Goal: Task Accomplishment & Management: Manage account settings

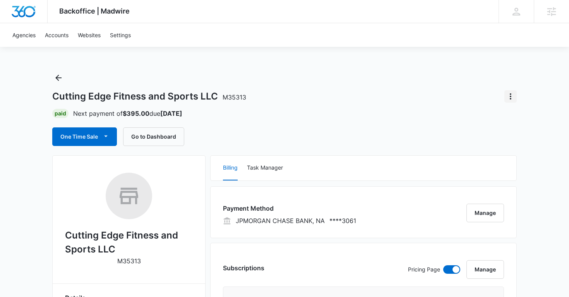
click at [509, 98] on icon "Actions" at bounding box center [510, 96] width 9 height 9
click at [483, 139] on div "Close Account" at bounding box center [479, 141] width 38 height 5
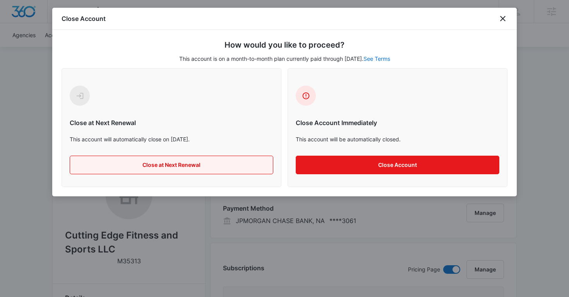
click at [199, 168] on button "Close at Next Renewal" at bounding box center [172, 165] width 204 height 19
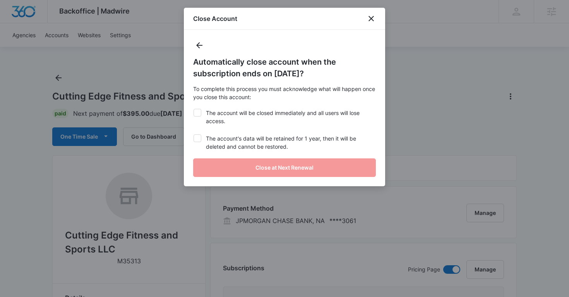
click at [199, 129] on div "Automatically close account when the subscription ends on November 7, 2025? To …" at bounding box center [284, 108] width 201 height 156
click at [197, 135] on icon at bounding box center [197, 138] width 7 height 7
click at [194, 135] on input "The account's data will be retained for 1 year, then it will be deleted and can…" at bounding box center [193, 134] width 0 height 0
checkbox input "true"
click at [197, 113] on icon at bounding box center [197, 112] width 5 height 3
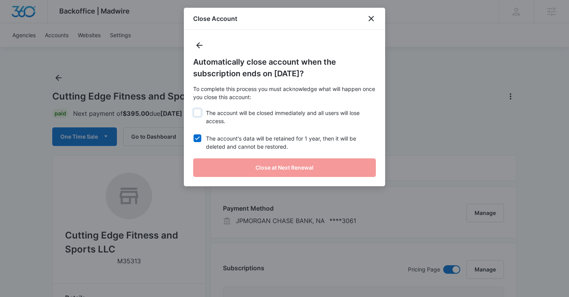
click at [194, 109] on input "The account will be closed immediately and all users will lose access." at bounding box center [193, 109] width 0 height 0
checkbox input "true"
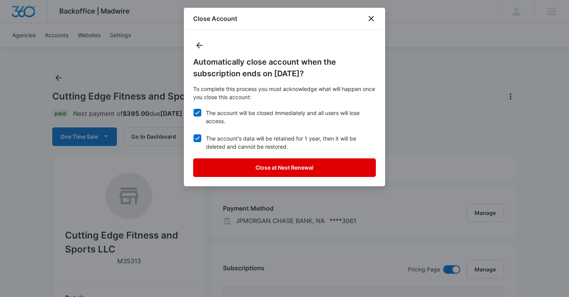
click at [229, 171] on button "Close at Next Renewal" at bounding box center [284, 167] width 183 height 19
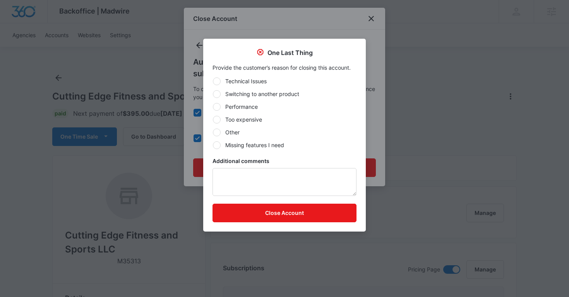
click at [216, 132] on div at bounding box center [217, 133] width 8 height 8
click at [213, 132] on input "Other" at bounding box center [213, 132] width 0 height 0
radio input "true"
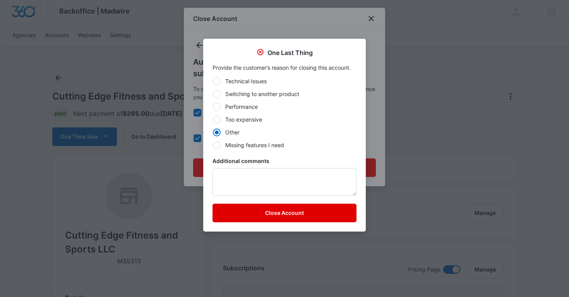
click at [272, 213] on button "Close Account" at bounding box center [285, 213] width 144 height 19
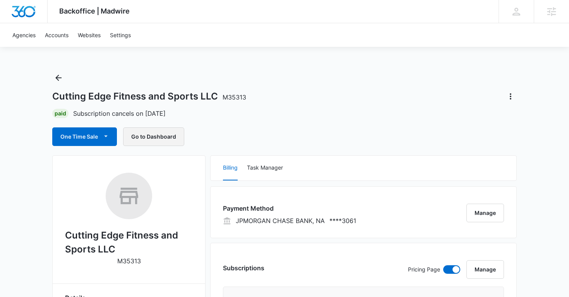
click at [154, 136] on button "Go to Dashboard" at bounding box center [153, 136] width 61 height 19
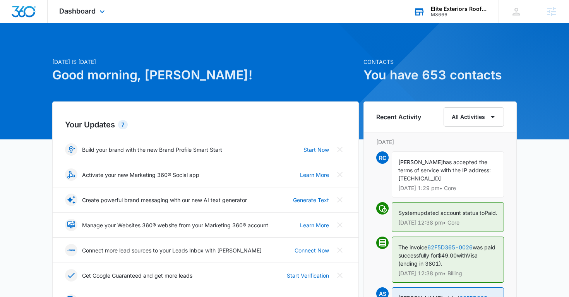
click at [449, 7] on div "Elite Exteriors Roofing and Restoration" at bounding box center [459, 9] width 57 height 6
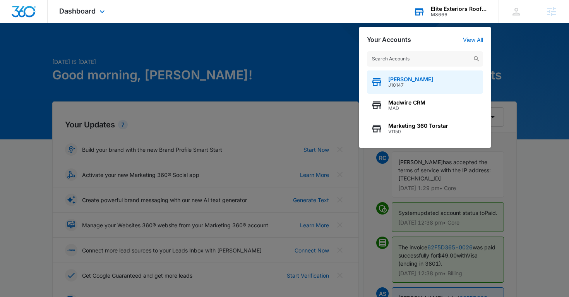
click at [400, 77] on span "[PERSON_NAME]" at bounding box center [410, 79] width 45 height 6
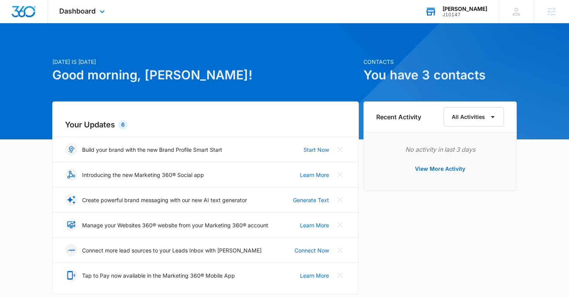
click at [75, 20] on div "Dashboard Apps Reputation Websites Forms CRM Email Social Shop Scheduling Payme…" at bounding box center [83, 11] width 71 height 23
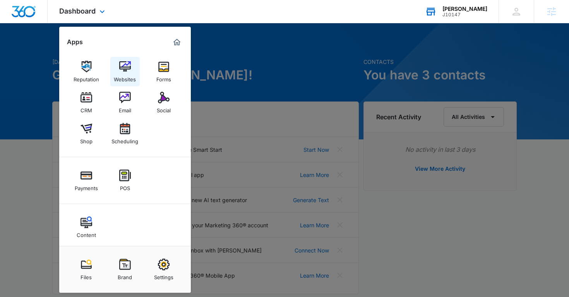
click at [119, 71] on img at bounding box center [125, 67] width 12 height 12
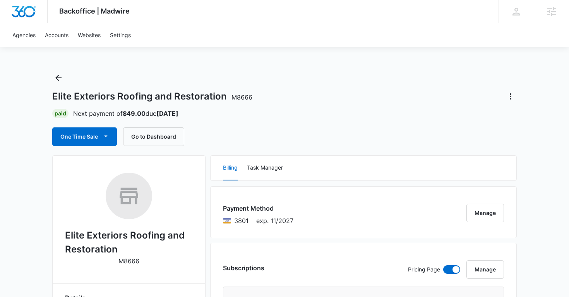
click at [131, 262] on p "M8666" at bounding box center [128, 260] width 21 height 9
copy p "M8666"
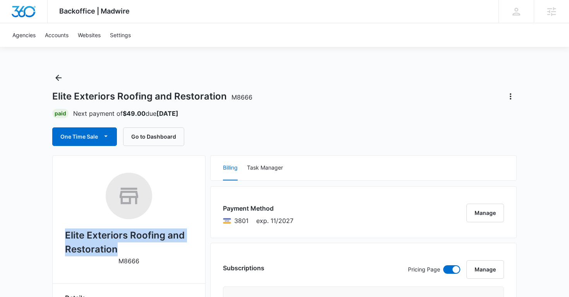
copy h2 "Elite Exteriors Roofing and Restoration"
drag, startPoint x: 65, startPoint y: 235, endPoint x: 133, endPoint y: 247, distance: 69.2
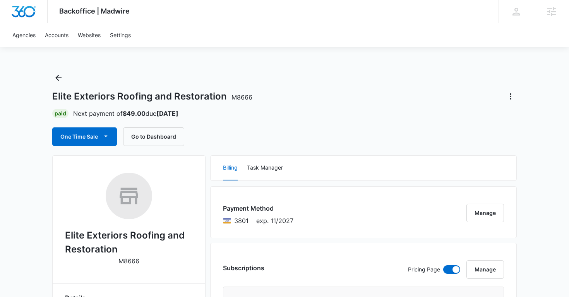
click at [307, 90] on div "Elite Exteriors Roofing and Restoration M8666 Paid Next payment of $49.00 due N…" at bounding box center [284, 109] width 465 height 74
click at [148, 136] on button "Go to Dashboard" at bounding box center [153, 136] width 61 height 19
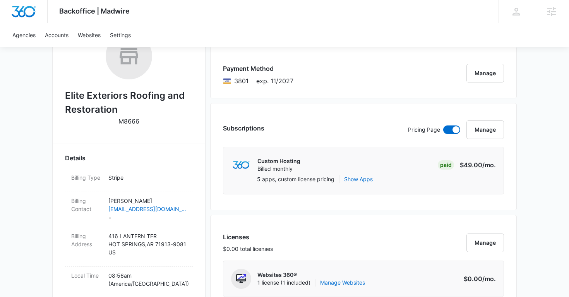
scroll to position [141, 0]
click at [178, 196] on p "[PERSON_NAME]" at bounding box center [147, 200] width 78 height 8
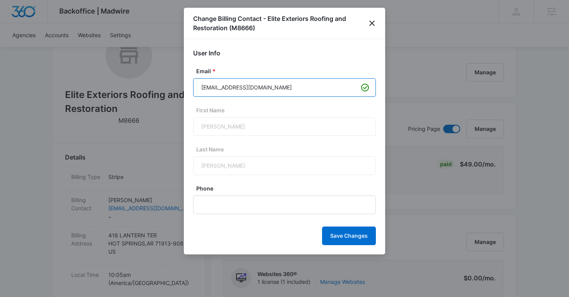
click at [250, 87] on input "[EMAIL_ADDRESS][DOMAIN_NAME]" at bounding box center [284, 87] width 183 height 19
paste input "invoice@eliteroofpros"
type input "invoice@eliteroofpros.com"
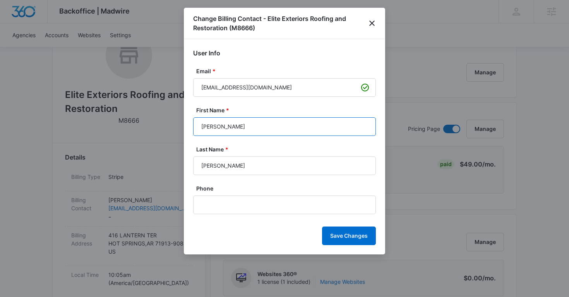
click at [202, 128] on input "ron" at bounding box center [284, 126] width 183 height 19
type input "[PERSON_NAME]"
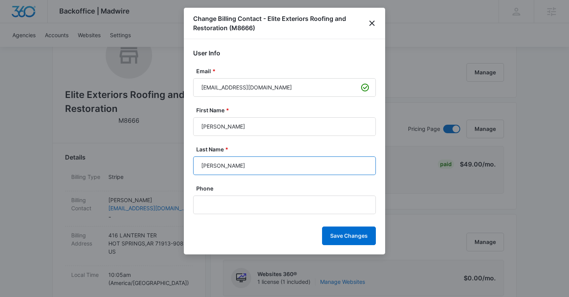
click at [204, 165] on input "collins" at bounding box center [284, 165] width 183 height 19
type input "[PERSON_NAME]"
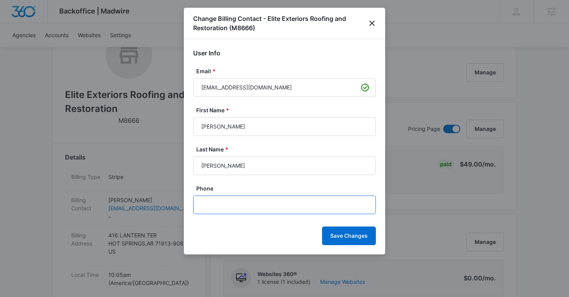
click at [228, 204] on input "Phone" at bounding box center [284, 205] width 183 height 19
paste input "(501) 525-3444"
type input "(501) 525-3444"
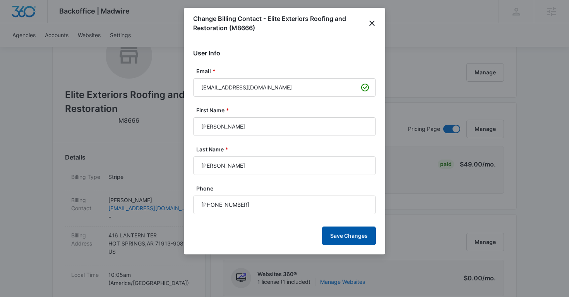
click at [336, 233] on button "Save Changes" at bounding box center [349, 235] width 54 height 19
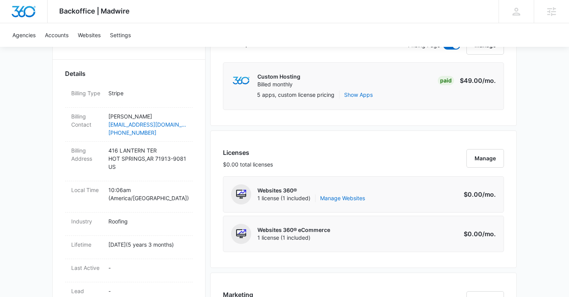
scroll to position [33, 0]
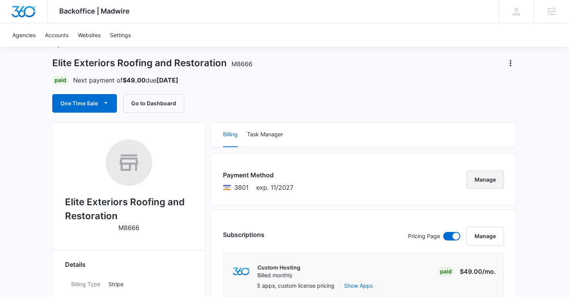
click at [480, 179] on button "Manage" at bounding box center [486, 179] width 38 height 19
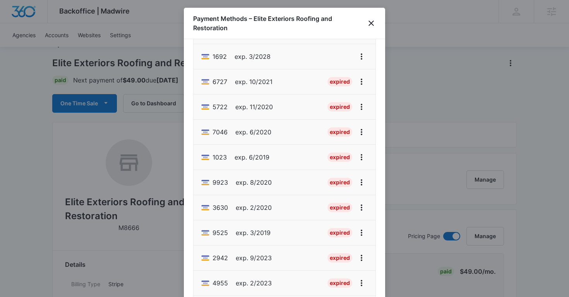
scroll to position [74, 0]
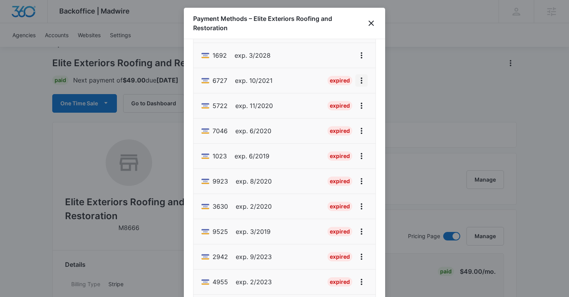
click at [360, 84] on icon "View More" at bounding box center [361, 80] width 9 height 9
click at [337, 121] on button "Delete Card" at bounding box center [336, 126] width 64 height 12
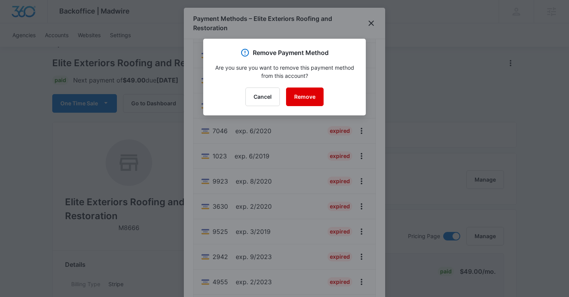
click at [314, 104] on button "Remove" at bounding box center [305, 96] width 38 height 19
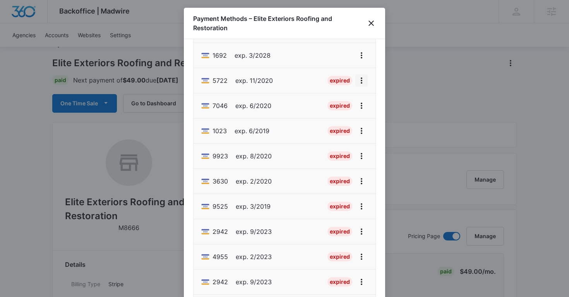
click at [360, 83] on icon "View More" at bounding box center [361, 80] width 9 height 9
click at [339, 125] on div "Delete Card" at bounding box center [331, 125] width 36 height 5
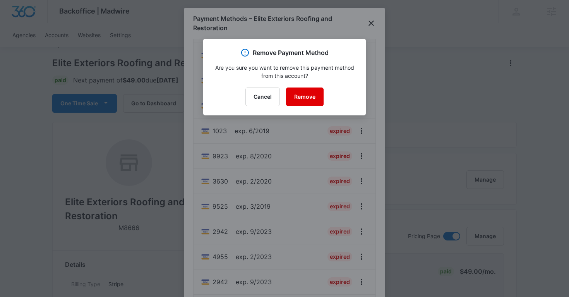
click at [307, 96] on button "Remove" at bounding box center [305, 96] width 38 height 19
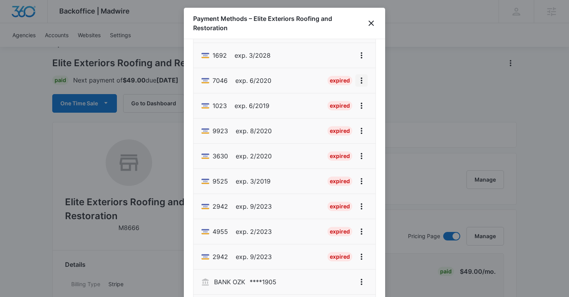
click at [362, 83] on icon "View More" at bounding box center [362, 80] width 2 height 6
click at [335, 125] on div "Delete Card" at bounding box center [331, 125] width 36 height 5
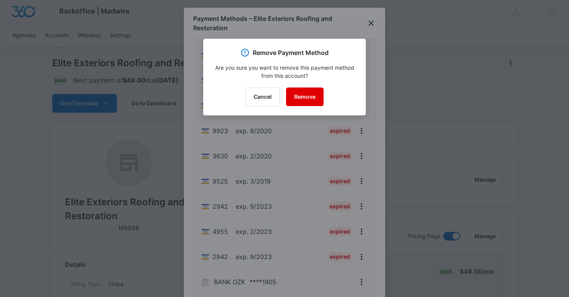
click at [314, 94] on button "Remove" at bounding box center [305, 96] width 38 height 19
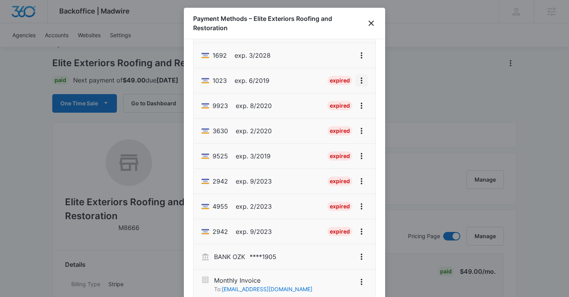
click at [360, 84] on icon "View More" at bounding box center [361, 80] width 9 height 9
click at [331, 123] on div "Delete Card" at bounding box center [331, 125] width 36 height 5
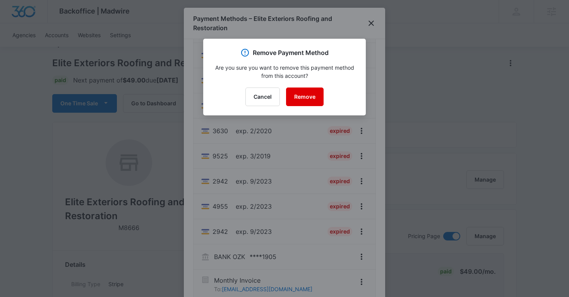
click at [303, 96] on button "Remove" at bounding box center [305, 96] width 38 height 19
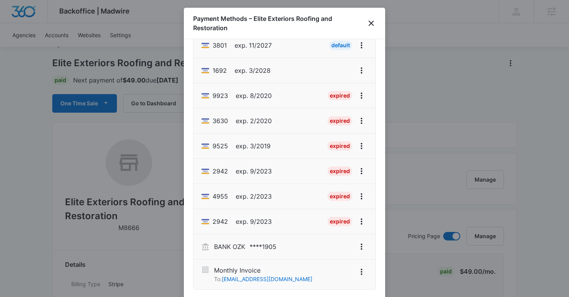
scroll to position [59, 0]
click at [360, 82] on li "1692 exp. 3/2028" at bounding box center [285, 70] width 182 height 25
click at [363, 92] on icon "View More" at bounding box center [361, 95] width 9 height 9
click at [331, 138] on div "Delete Card" at bounding box center [331, 140] width 36 height 5
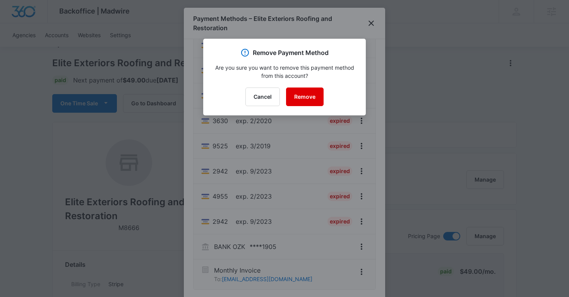
click at [312, 99] on button "Remove" at bounding box center [305, 96] width 38 height 19
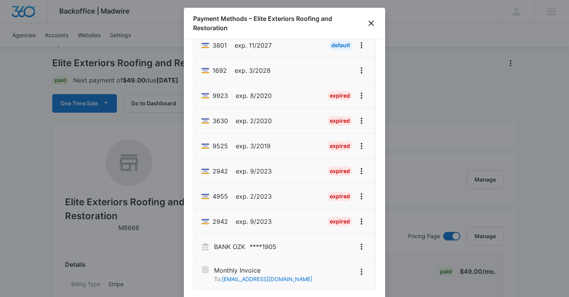
scroll to position [34, 0]
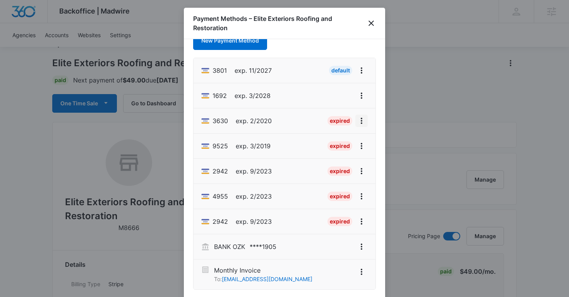
click at [363, 121] on icon "View More" at bounding box center [361, 120] width 9 height 9
click at [328, 164] on div "Delete Card" at bounding box center [331, 165] width 36 height 5
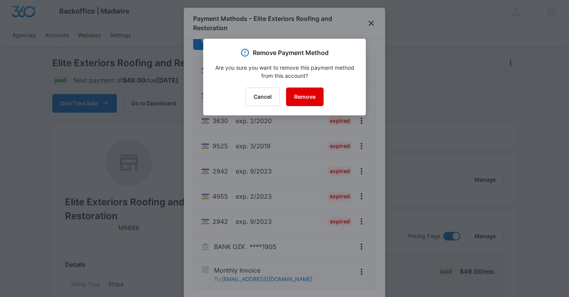
click at [302, 94] on button "Remove" at bounding box center [305, 96] width 38 height 19
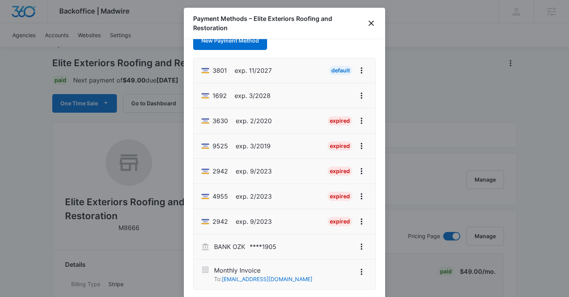
scroll to position [9, 0]
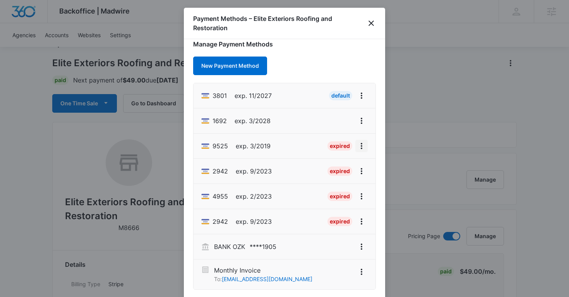
click at [361, 145] on icon "View More" at bounding box center [361, 145] width 9 height 9
click at [326, 188] on div "Delete Card" at bounding box center [331, 190] width 36 height 5
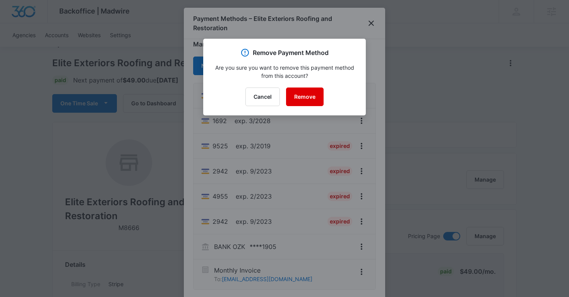
click at [306, 97] on button "Remove" at bounding box center [305, 96] width 38 height 19
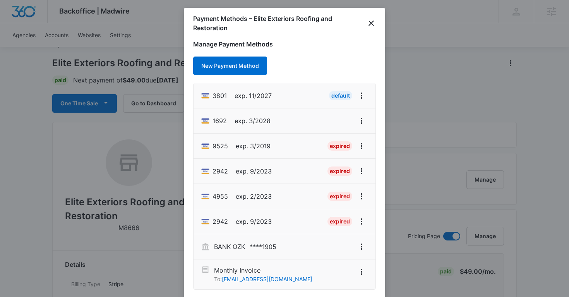
scroll to position [0, 0]
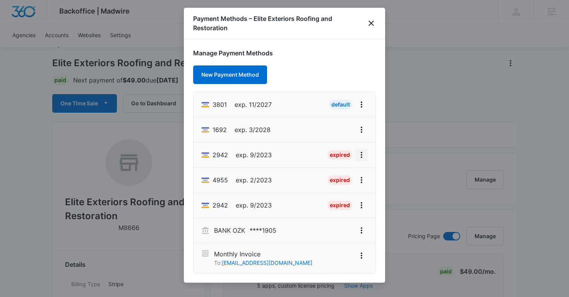
click at [363, 158] on icon "View More" at bounding box center [361, 154] width 9 height 9
click at [338, 201] on div "Delete Card" at bounding box center [331, 199] width 36 height 5
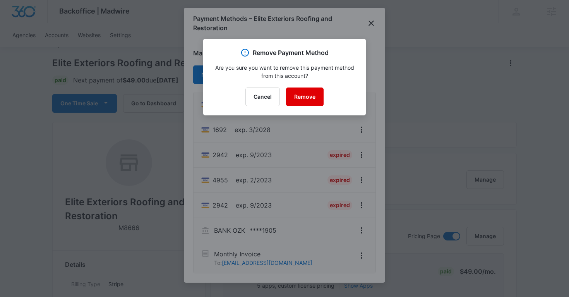
click at [306, 91] on button "Remove" at bounding box center [305, 96] width 38 height 19
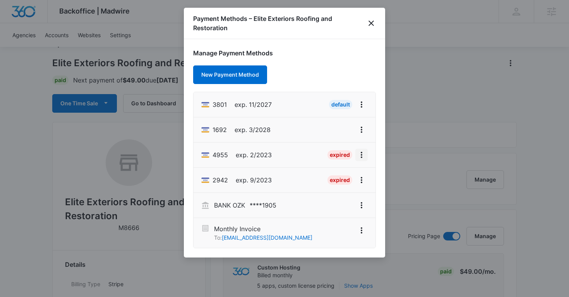
click at [362, 156] on icon "View More" at bounding box center [362, 155] width 2 height 6
click at [332, 197] on div "Delete Card" at bounding box center [331, 199] width 36 height 5
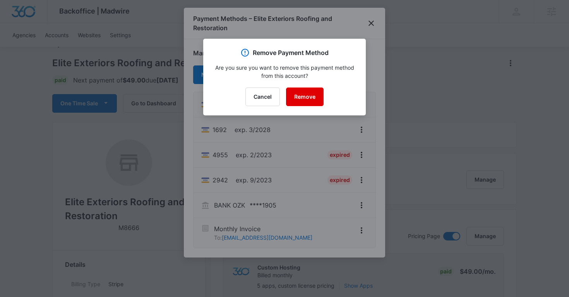
click at [301, 99] on button "Remove" at bounding box center [305, 96] width 38 height 19
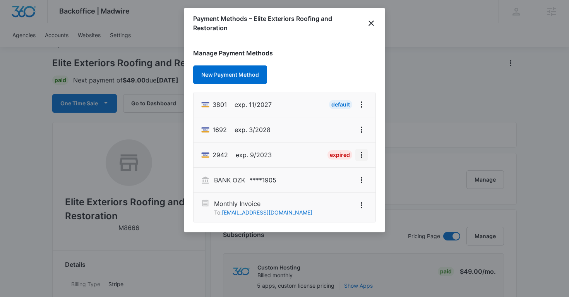
click at [362, 156] on icon "View More" at bounding box center [361, 154] width 9 height 9
click at [324, 198] on div "Delete Card" at bounding box center [331, 199] width 36 height 5
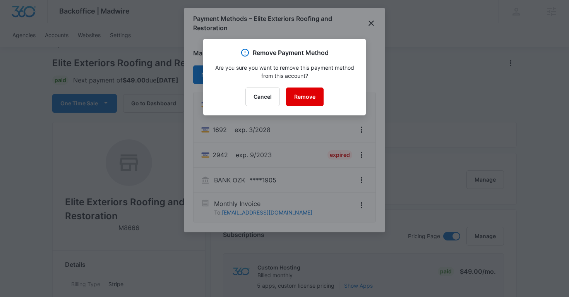
click at [305, 98] on button "Remove" at bounding box center [305, 96] width 38 height 19
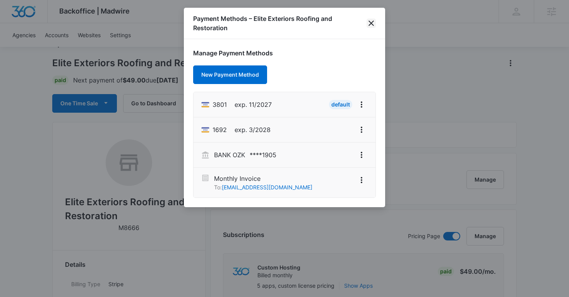
click at [370, 26] on icon "close" at bounding box center [371, 23] width 9 height 9
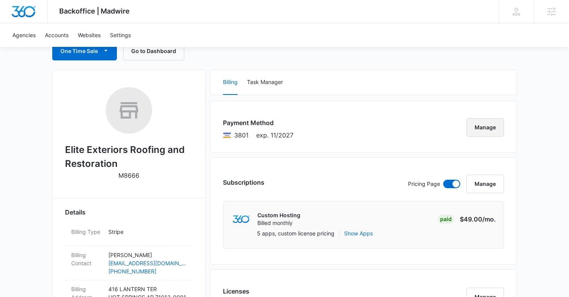
scroll to position [88, 0]
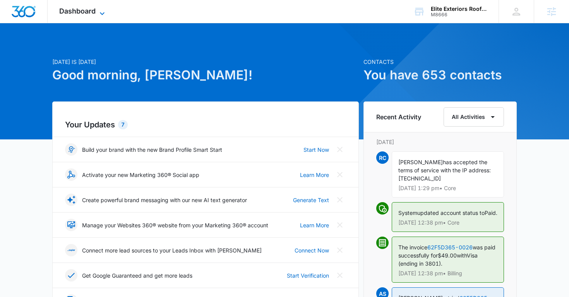
click at [94, 11] on span "Dashboard" at bounding box center [77, 11] width 36 height 8
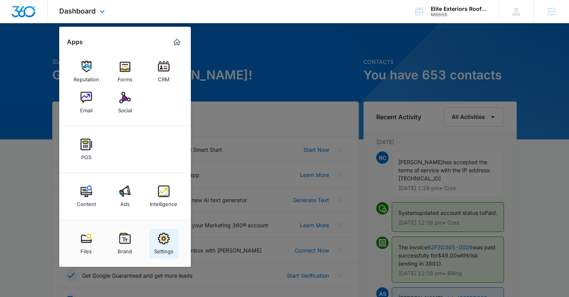
click at [166, 244] on link "Settings" at bounding box center [163, 243] width 29 height 29
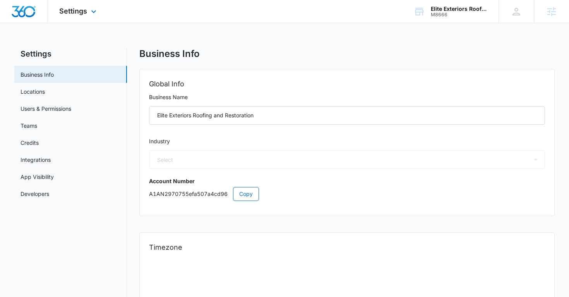
select select "6"
select select "US"
select select "America/[GEOGRAPHIC_DATA]"
click at [57, 108] on link "Users & Permissions" at bounding box center [46, 109] width 51 height 8
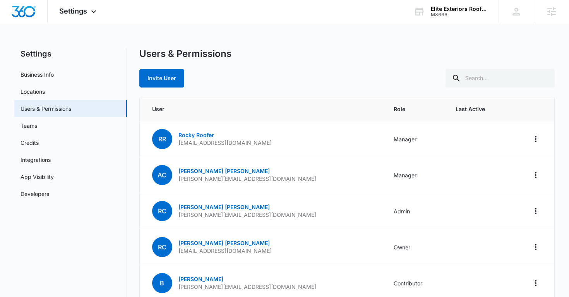
scroll to position [40, 0]
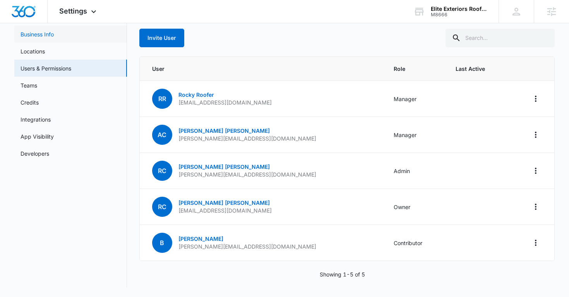
click at [49, 36] on link "Business Info" at bounding box center [37, 34] width 33 height 8
select select "6"
select select "US"
select select "America/Chicago"
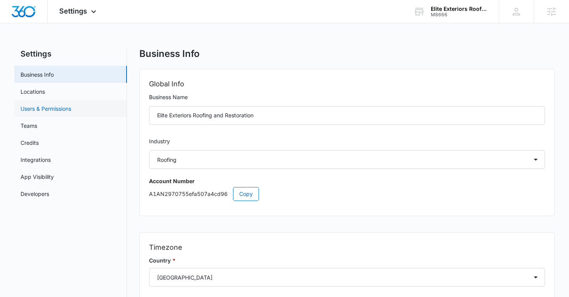
click at [38, 105] on link "Users & Permissions" at bounding box center [46, 109] width 51 height 8
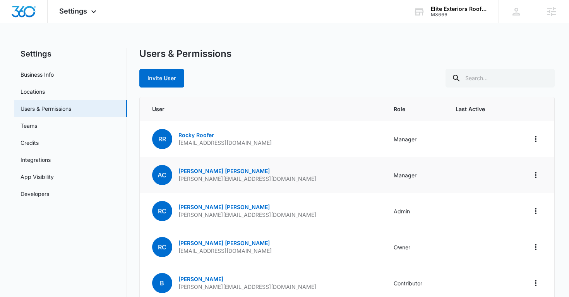
scroll to position [40, 0]
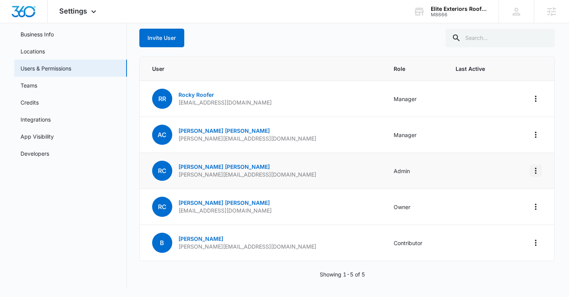
click at [535, 171] on icon "Actions" at bounding box center [535, 170] width 9 height 9
click at [486, 204] on div "Make Owner / Primary User" at bounding box center [488, 203] width 70 height 5
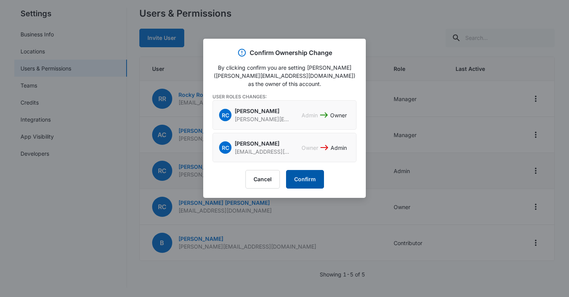
click at [314, 179] on button "Confirm" at bounding box center [305, 179] width 38 height 19
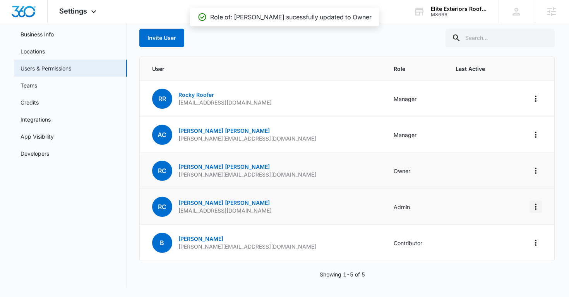
click at [537, 208] on icon "Actions" at bounding box center [535, 206] width 9 height 9
click at [470, 250] on div "Remove User" at bounding box center [488, 251] width 70 height 5
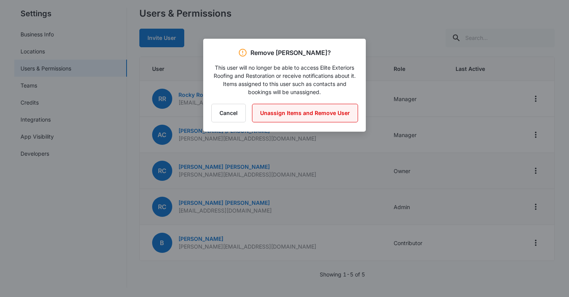
click at [305, 114] on button "Unassign Items and Remove User" at bounding box center [305, 113] width 106 height 19
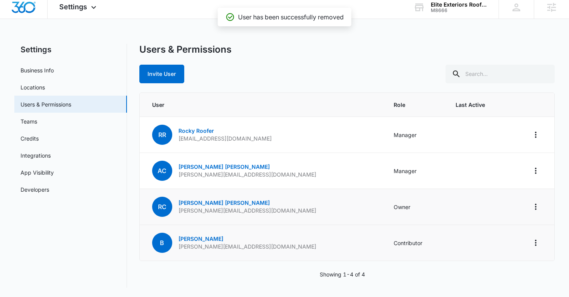
scroll to position [4, 0]
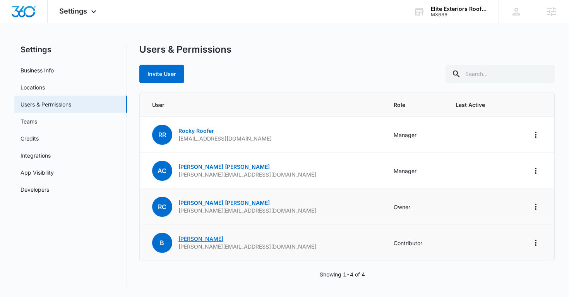
click at [192, 237] on link "bridgett" at bounding box center [200, 238] width 45 height 7
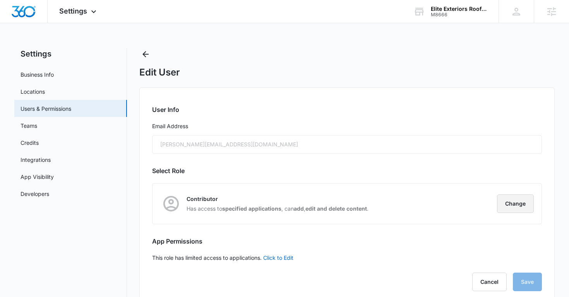
click at [528, 205] on button "Change" at bounding box center [515, 203] width 37 height 19
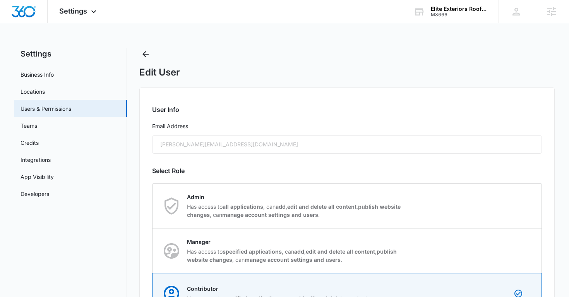
scroll to position [54, 0]
click at [144, 59] on button "Back" at bounding box center [145, 54] width 12 height 12
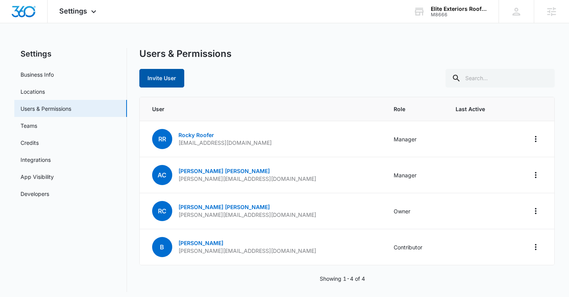
click at [159, 77] on button "Invite User" at bounding box center [161, 78] width 45 height 19
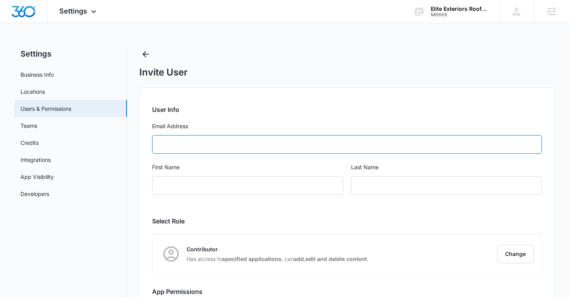
click at [205, 146] on input "Email Address" at bounding box center [347, 144] width 390 height 19
paste input "kim@eliteroofpros.com"
type input "kim@eliteroofpros.com"
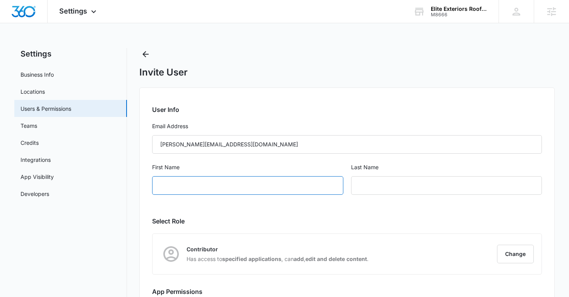
click at [179, 187] on input "First Name" at bounding box center [247, 185] width 191 height 19
type input "Kim"
paste input "Wescott"
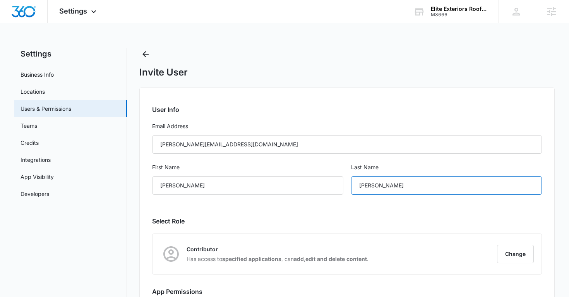
scroll to position [67, 0]
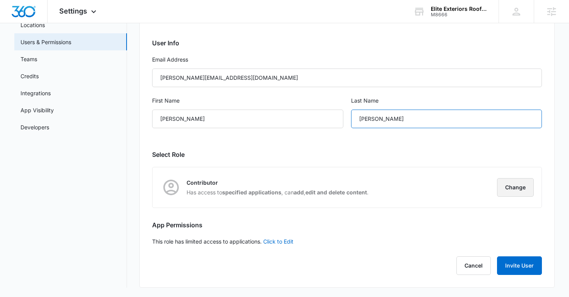
type input "Wescott"
click at [517, 183] on button "Change" at bounding box center [515, 187] width 37 height 19
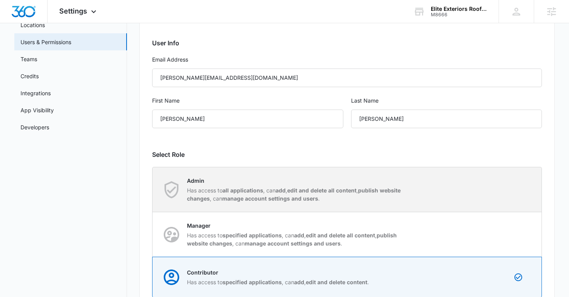
click at [317, 192] on strong "edit and delete all content" at bounding box center [321, 190] width 69 height 7
click at [153, 190] on input "Admin Has access to all applications , can add , edit and delete all content , …" at bounding box center [153, 189] width 0 height 0
radio input "true"
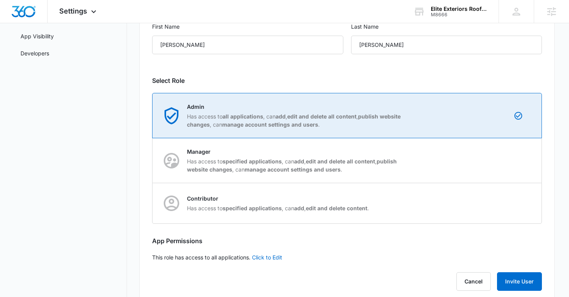
scroll to position [156, 0]
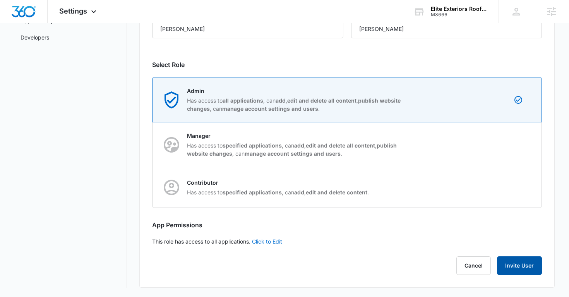
click at [511, 262] on button "Invite User" at bounding box center [519, 265] width 45 height 19
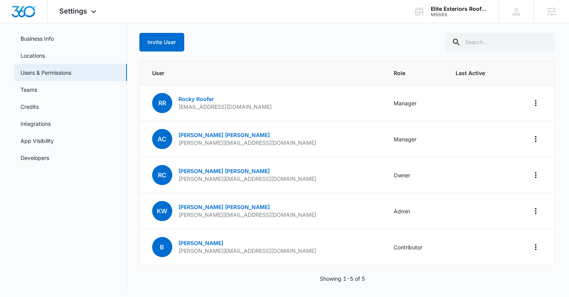
scroll to position [37, 0]
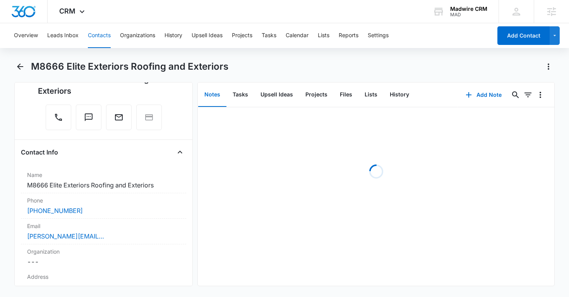
scroll to position [93, 0]
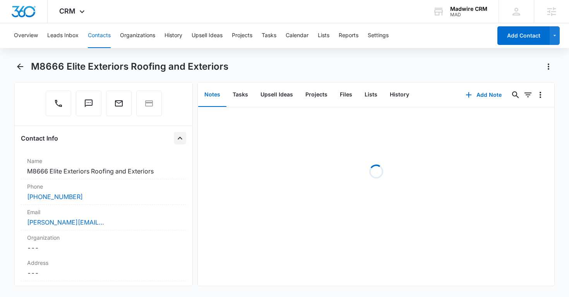
click at [180, 141] on icon "Close" at bounding box center [179, 138] width 9 height 9
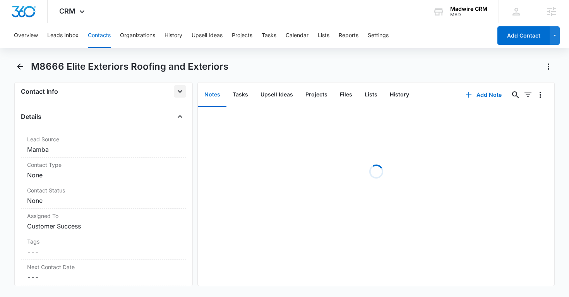
scroll to position [148, 0]
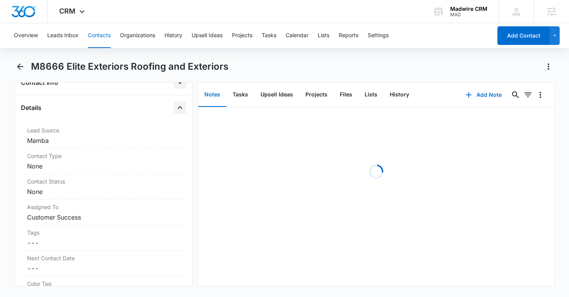
click at [178, 108] on icon "Close" at bounding box center [180, 107] width 5 height 3
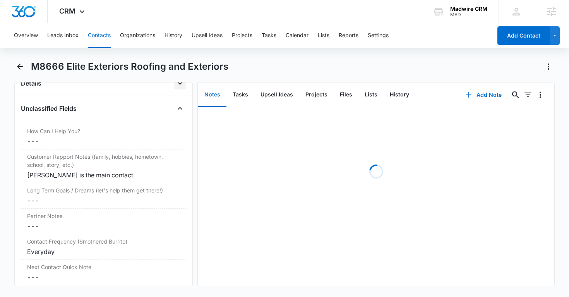
scroll to position [177, 0]
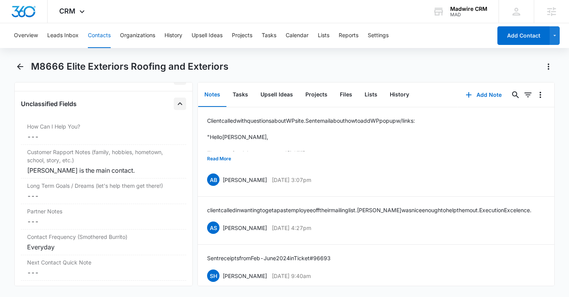
click at [180, 101] on icon "Close" at bounding box center [179, 103] width 9 height 9
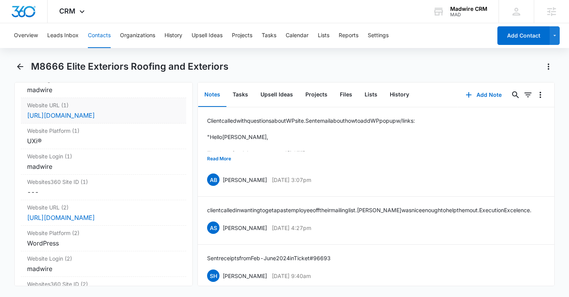
scroll to position [276, 0]
click at [136, 161] on div "madwire" at bounding box center [103, 165] width 153 height 9
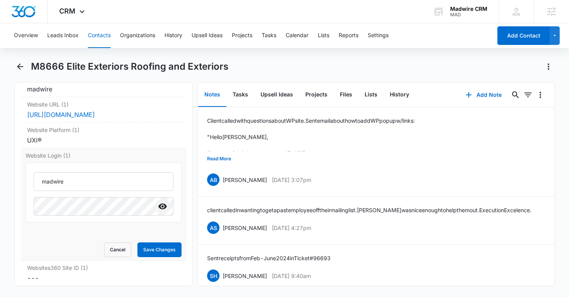
click at [160, 206] on icon "Show" at bounding box center [162, 207] width 9 height 6
click at [121, 250] on button "Cancel" at bounding box center [117, 249] width 27 height 15
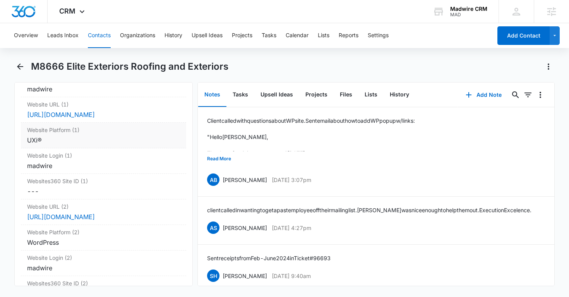
click at [124, 141] on div "UXi®" at bounding box center [103, 140] width 153 height 9
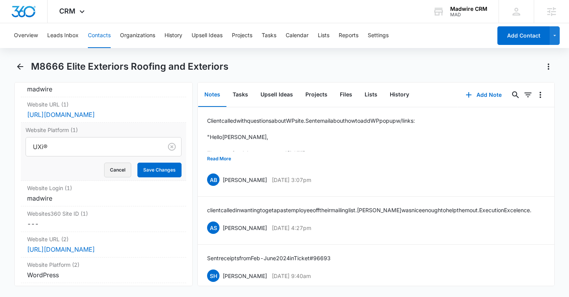
click at [120, 173] on button "Cancel" at bounding box center [117, 170] width 27 height 15
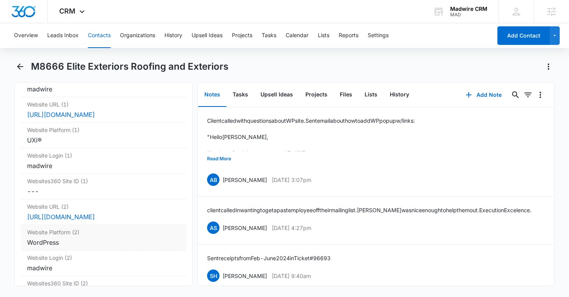
scroll to position [296, 0]
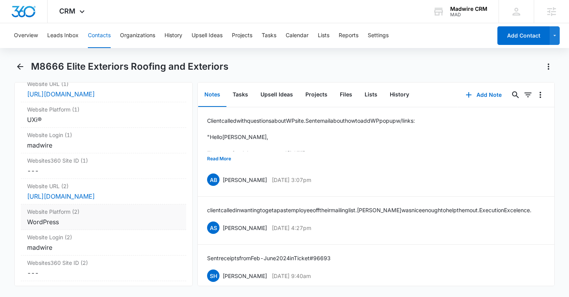
click at [113, 222] on div "WordPress" at bounding box center [103, 221] width 153 height 9
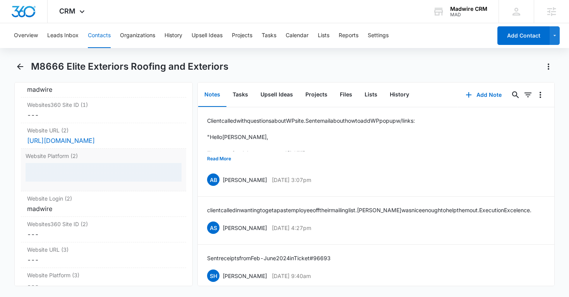
scroll to position [352, 0]
click at [114, 207] on div "Website Login (2) Cancel Save Changes madwire" at bounding box center [104, 204] width 166 height 26
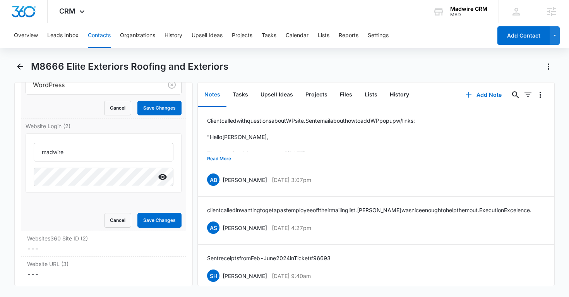
scroll to position [442, 0]
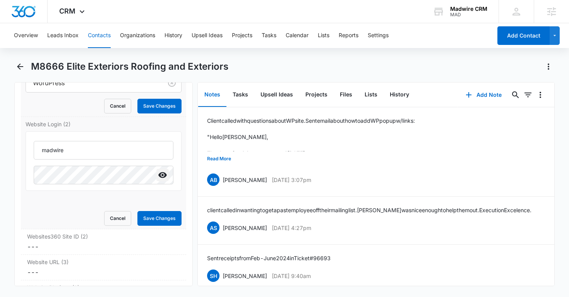
click at [162, 173] on icon "Show" at bounding box center [162, 174] width 9 height 9
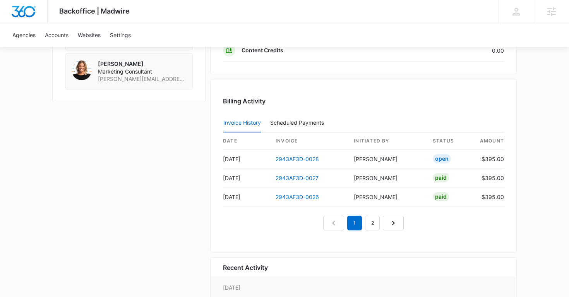
scroll to position [739, 0]
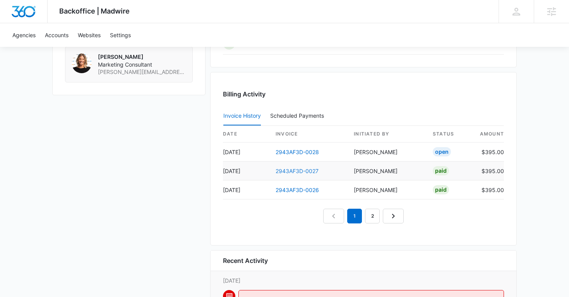
click at [295, 168] on link "2943AF3D-0027" at bounding box center [297, 171] width 43 height 7
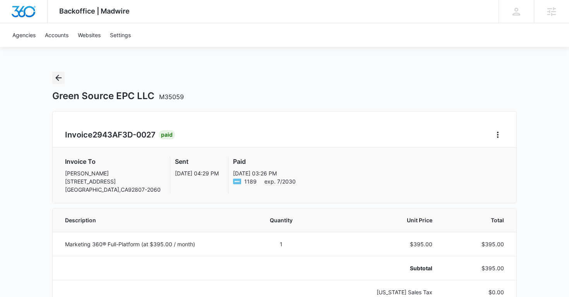
click at [57, 81] on icon "Back" at bounding box center [58, 77] width 9 height 9
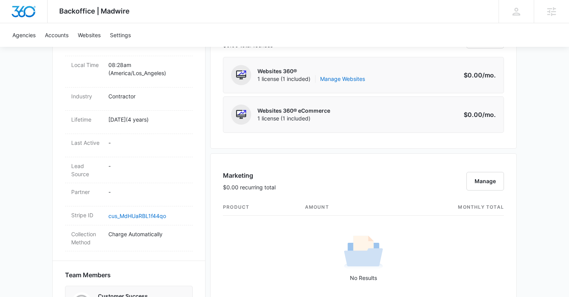
scroll to position [320, 0]
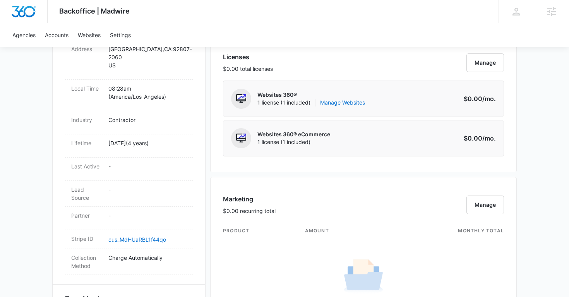
click at [356, 97] on p "Websites 360®" at bounding box center [311, 95] width 108 height 8
click at [351, 102] on link "Manage Websites" at bounding box center [342, 103] width 45 height 8
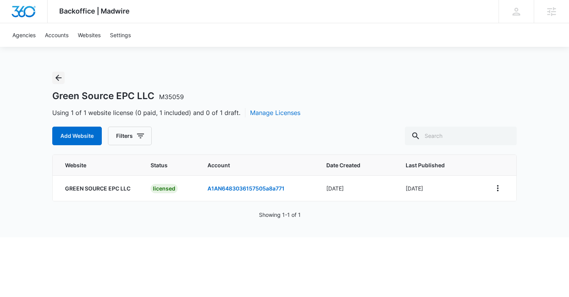
click at [58, 75] on icon "Back" at bounding box center [58, 78] width 6 height 6
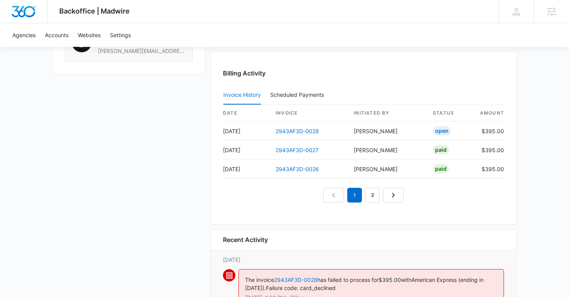
scroll to position [758, 0]
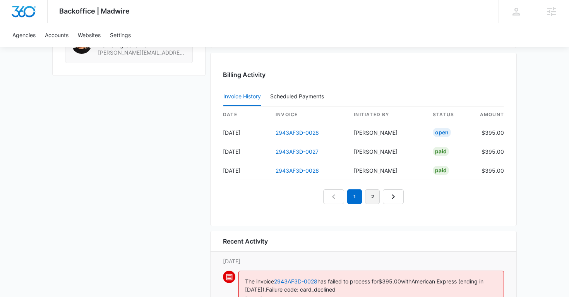
click at [370, 197] on link "2" at bounding box center [372, 196] width 15 height 15
click at [343, 201] on link "1" at bounding box center [345, 196] width 15 height 15
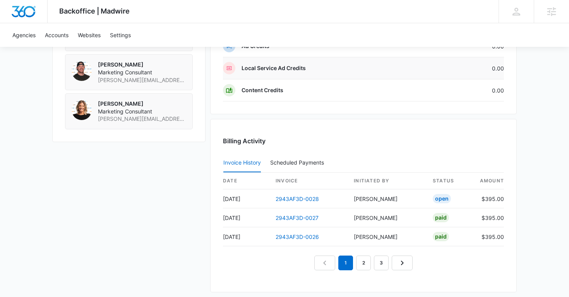
scroll to position [700, 0]
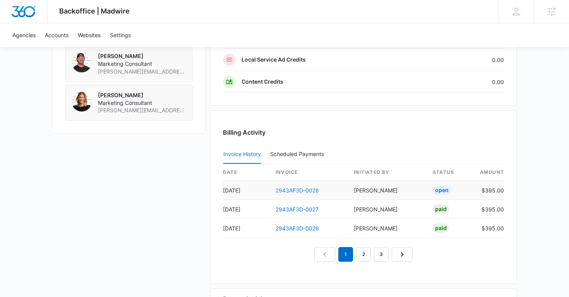
click at [307, 191] on link "2943AF3D-0028" at bounding box center [297, 190] width 43 height 7
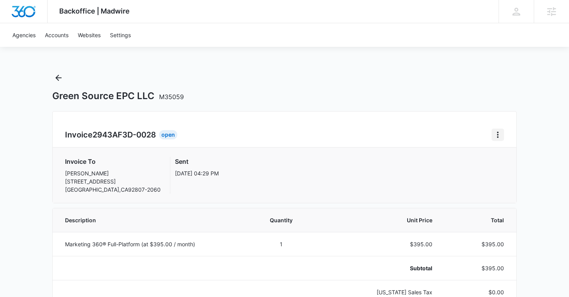
click at [500, 134] on icon "Home" at bounding box center [497, 134] width 9 height 9
click at [507, 154] on link "Download Invoice" at bounding box center [523, 156] width 45 height 7
copy h1 "Green Source EPC LLC"
drag, startPoint x: 52, startPoint y: 98, endPoint x: 151, endPoint y: 100, distance: 98.8
click at [151, 100] on h1 "Green Source EPC LLC M35059" at bounding box center [118, 96] width 132 height 12
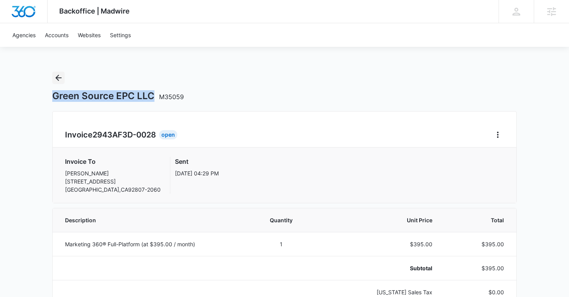
click at [57, 81] on icon "Back" at bounding box center [58, 77] width 9 height 9
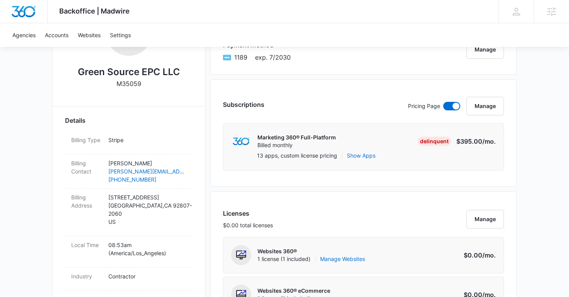
scroll to position [173, 0]
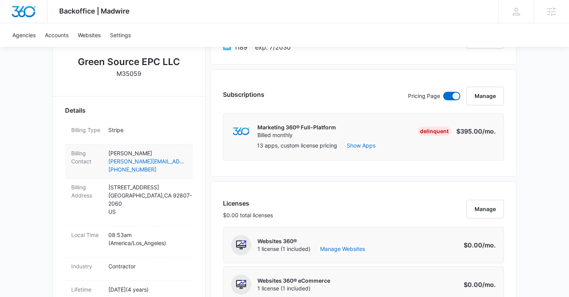
click at [177, 151] on p "Cecilia Flores" at bounding box center [147, 153] width 78 height 8
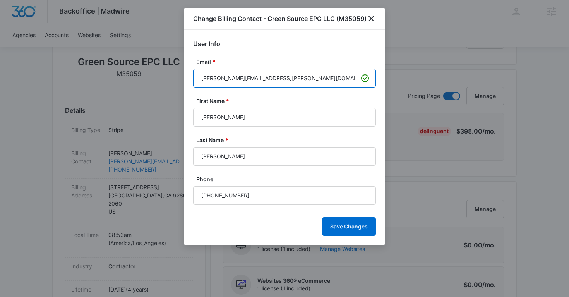
click at [243, 86] on input "cecilia.flores@gs-epc.com" at bounding box center [284, 78] width 183 height 19
click at [372, 21] on icon "close" at bounding box center [371, 18] width 9 height 9
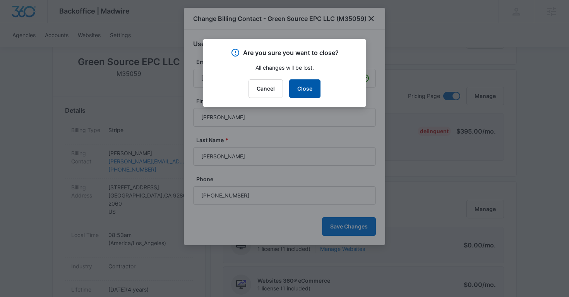
click at [300, 87] on button "Close" at bounding box center [304, 88] width 31 height 19
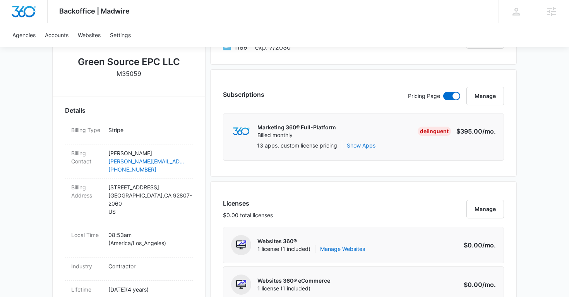
click at [127, 73] on p "M35059" at bounding box center [129, 73] width 25 height 9
copy p "M35059"
copy p "Cecilia Flores"
drag, startPoint x: 145, startPoint y: 153, endPoint x: 108, endPoint y: 153, distance: 37.2
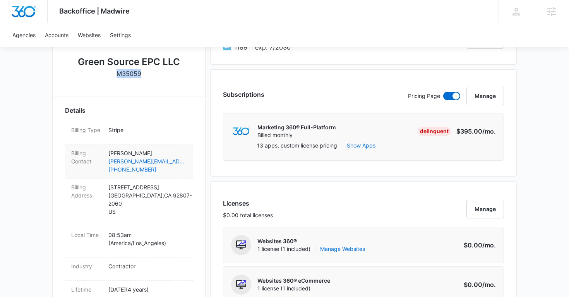
click at [108, 153] on div "Billing Contact Cecilia Flores cecilia.flores@gs-epc.com (714) 455-1286" at bounding box center [129, 161] width 128 height 34
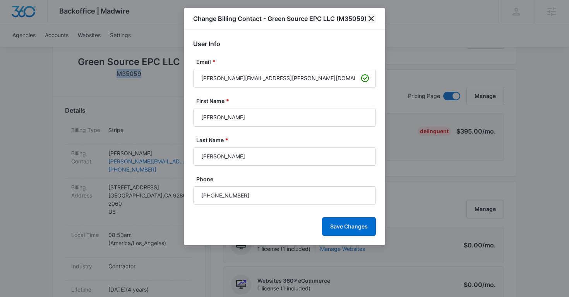
click at [373, 23] on icon "close" at bounding box center [371, 18] width 9 height 9
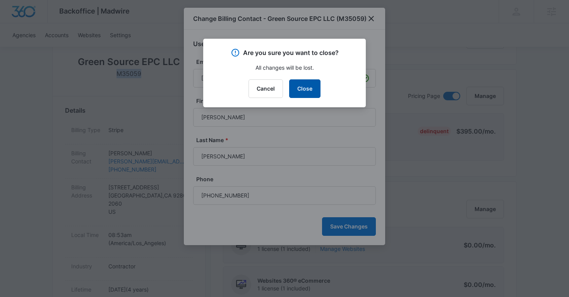
click at [316, 87] on button "Close" at bounding box center [304, 88] width 31 height 19
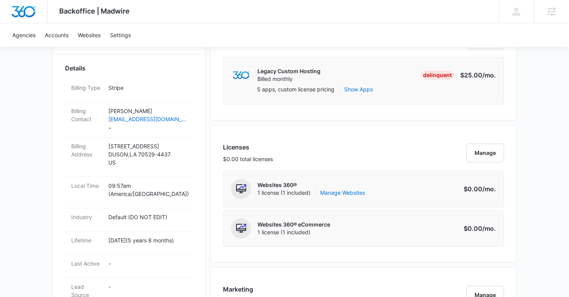
scroll to position [242, 0]
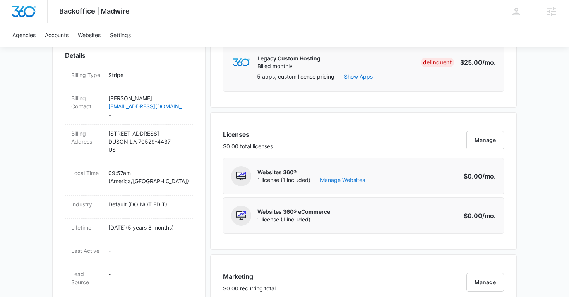
click at [341, 179] on link "Manage Websites" at bounding box center [342, 180] width 45 height 8
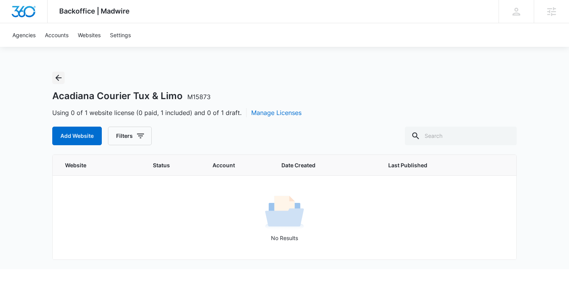
click at [62, 81] on icon "Back" at bounding box center [58, 77] width 9 height 9
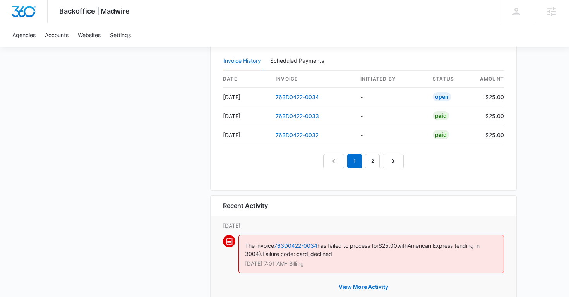
scroll to position [786, 0]
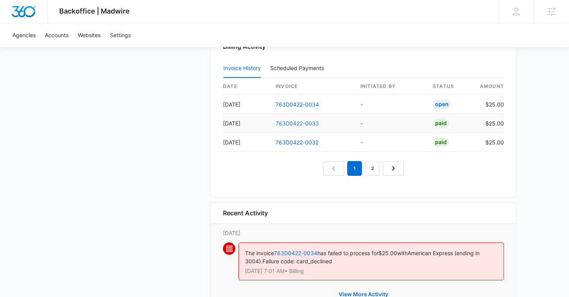
click at [288, 122] on link "763D0422-0033" at bounding box center [297, 123] width 43 height 7
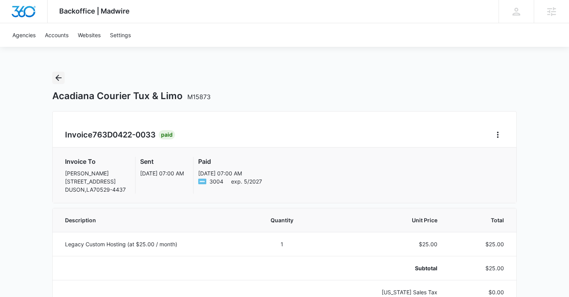
click at [57, 78] on icon "Back" at bounding box center [58, 78] width 6 height 6
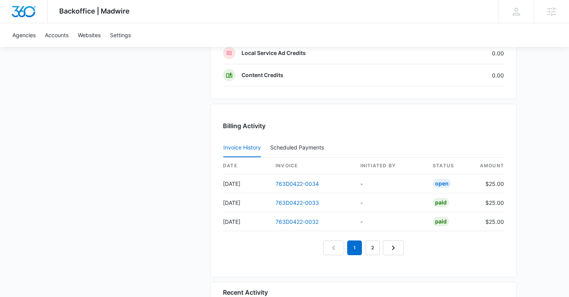
scroll to position [715, 0]
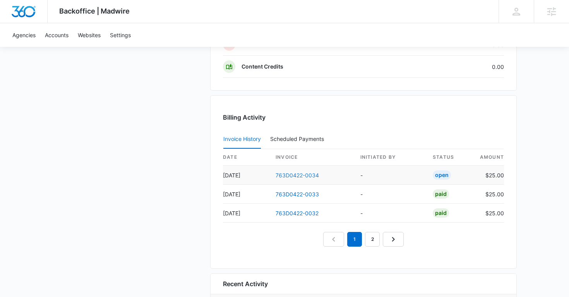
click at [297, 174] on link "763D0422-0034" at bounding box center [297, 175] width 43 height 7
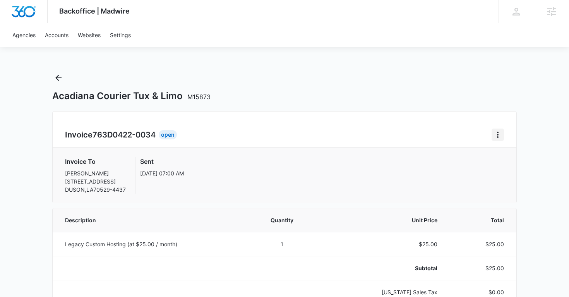
click at [496, 130] on icon "Home" at bounding box center [497, 134] width 9 height 9
click at [504, 156] on link "Download Invoice" at bounding box center [523, 156] width 45 height 7
click at [55, 77] on icon "Back" at bounding box center [58, 77] width 9 height 9
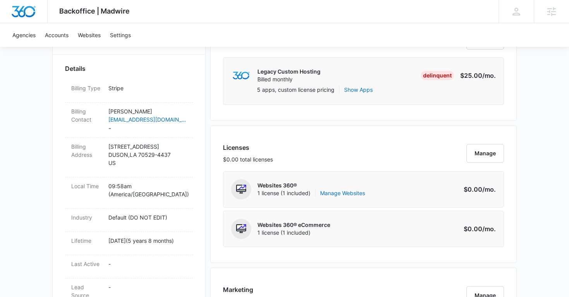
scroll to position [227, 0]
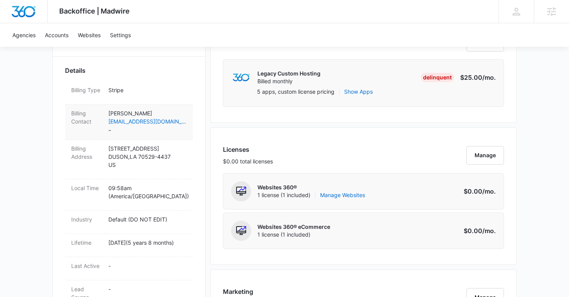
click at [187, 109] on div "Billing Contact Gary Anderson andersongary1993@yahoo.com -" at bounding box center [129, 122] width 128 height 35
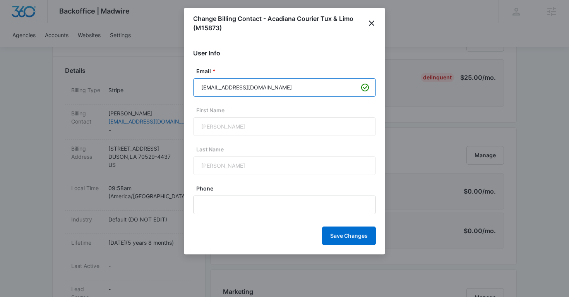
click at [251, 90] on input "andersongary1993@yahoo.com" at bounding box center [284, 87] width 183 height 19
click at [369, 26] on icon "close" at bounding box center [371, 23] width 9 height 9
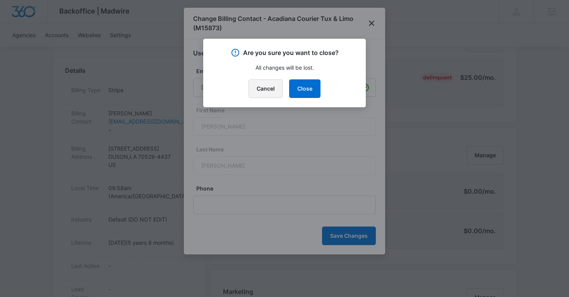
click at [270, 88] on button "Cancel" at bounding box center [266, 88] width 34 height 19
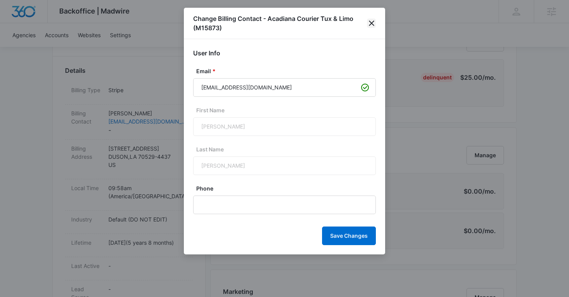
click at [367, 25] on icon "close" at bounding box center [371, 23] width 9 height 9
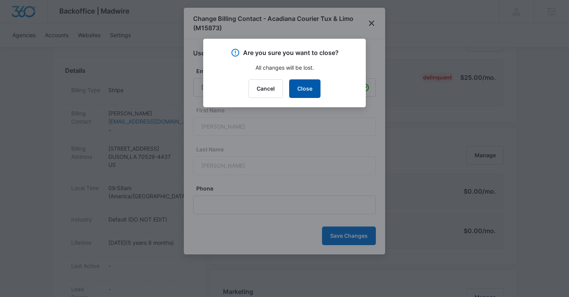
click at [306, 83] on button "Close" at bounding box center [304, 88] width 31 height 19
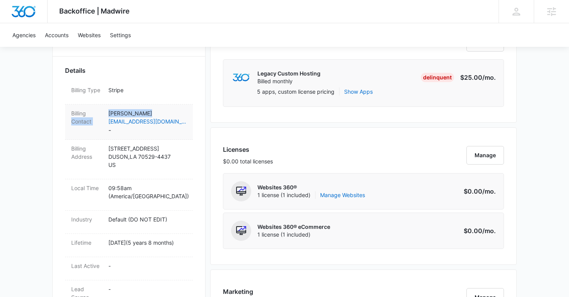
copy div "Contact Gary Anderson"
copy p "Gary Anderson"
drag, startPoint x: 153, startPoint y: 112, endPoint x: 108, endPoint y: 113, distance: 44.2
click at [108, 113] on p "Gary Anderson" at bounding box center [147, 113] width 78 height 8
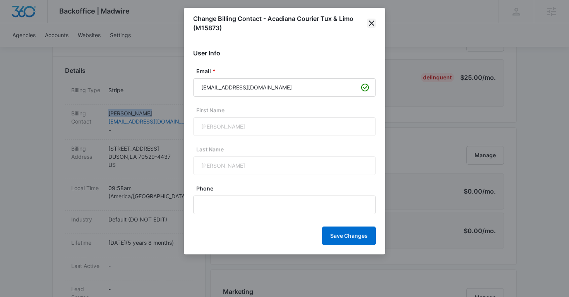
click at [374, 26] on icon "close" at bounding box center [371, 23] width 9 height 9
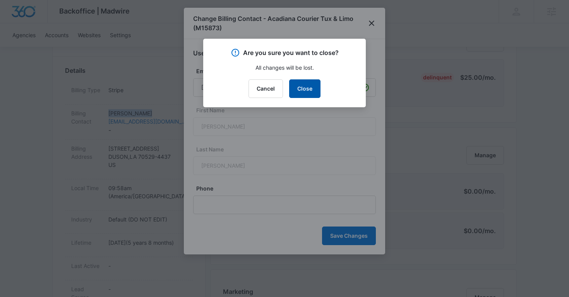
click at [314, 91] on button "Close" at bounding box center [304, 88] width 31 height 19
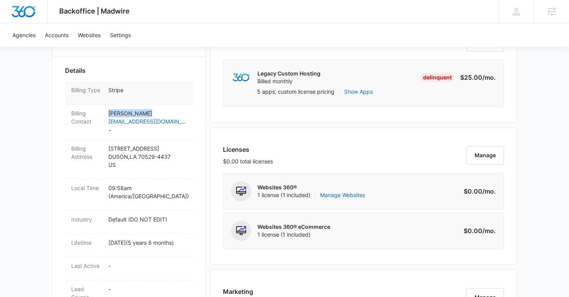
scroll to position [0, 0]
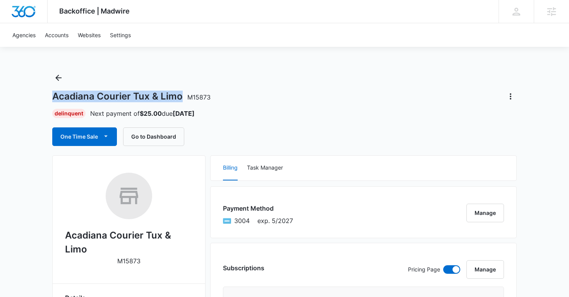
copy h1 "Acadiana Courier Tux & Limo"
drag, startPoint x: 53, startPoint y: 97, endPoint x: 179, endPoint y: 99, distance: 125.8
click at [179, 99] on h1 "Acadiana Courier Tux & Limo M15873" at bounding box center [131, 97] width 158 height 12
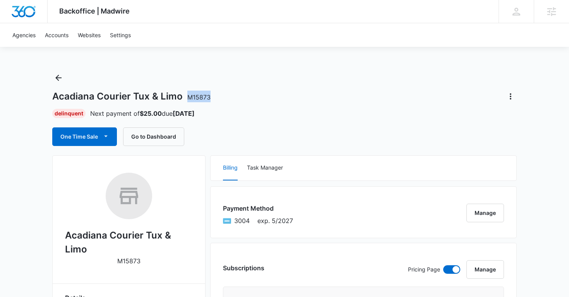
copy span "M15873"
drag, startPoint x: 186, startPoint y: 97, endPoint x: 211, endPoint y: 97, distance: 24.8
click at [211, 97] on div "Acadiana Courier Tux & Limo M15873" at bounding box center [284, 96] width 465 height 12
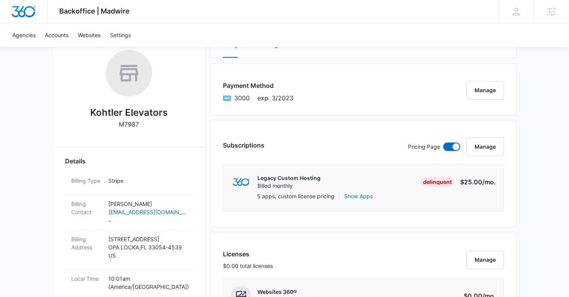
scroll to position [124, 0]
click at [180, 202] on p "Veronica Diaz" at bounding box center [147, 203] width 78 height 8
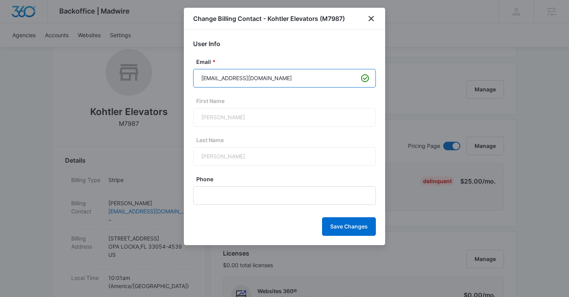
click at [247, 80] on input "vero@kohtler.com" at bounding box center [284, 78] width 183 height 19
click at [370, 19] on icon "close" at bounding box center [371, 18] width 9 height 9
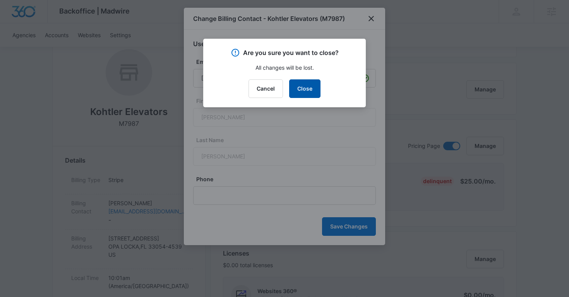
click at [313, 84] on button "Close" at bounding box center [304, 88] width 31 height 19
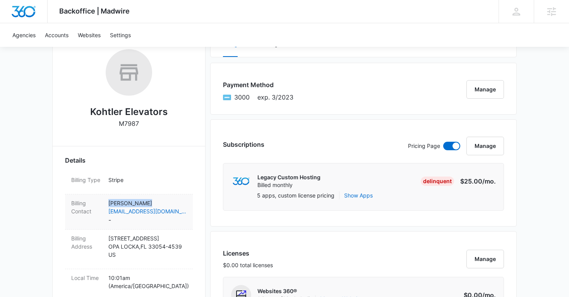
copy p "Veronica Diaz"
drag, startPoint x: 146, startPoint y: 205, endPoint x: 176, endPoint y: 203, distance: 30.2
click at [176, 203] on p "Veronica Diaz" at bounding box center [147, 203] width 78 height 8
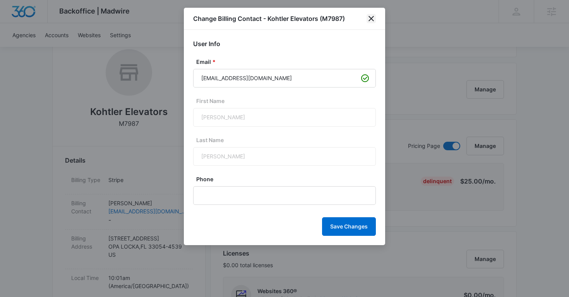
click at [374, 17] on icon "close" at bounding box center [371, 18] width 9 height 9
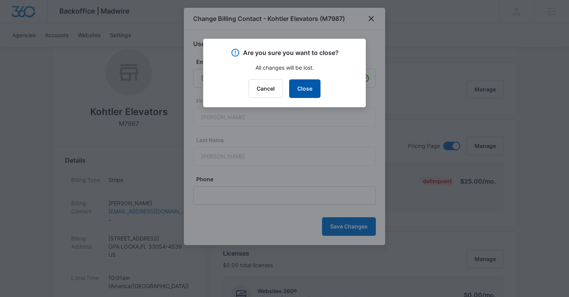
click at [307, 82] on button "Close" at bounding box center [304, 88] width 31 height 19
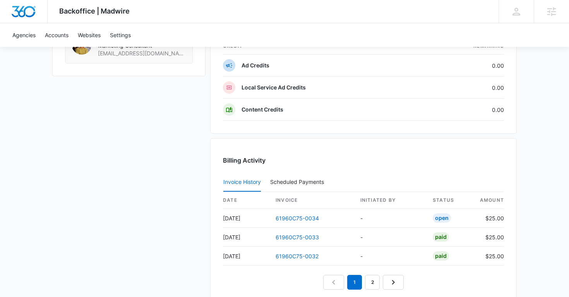
scroll to position [673, 0]
click at [300, 235] on link "61960C75-0033" at bounding box center [297, 236] width 43 height 7
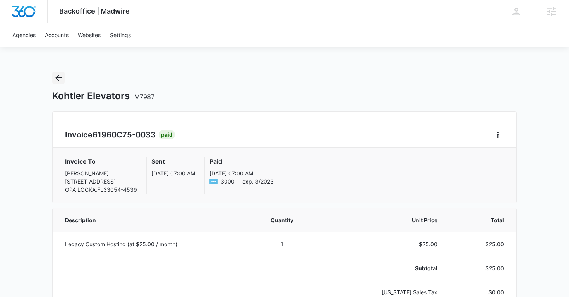
click at [58, 78] on icon "Back" at bounding box center [58, 77] width 9 height 9
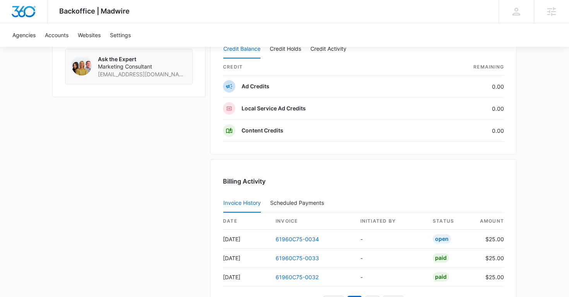
scroll to position [651, 0]
click at [295, 240] on link "61960C75-0034" at bounding box center [297, 239] width 43 height 7
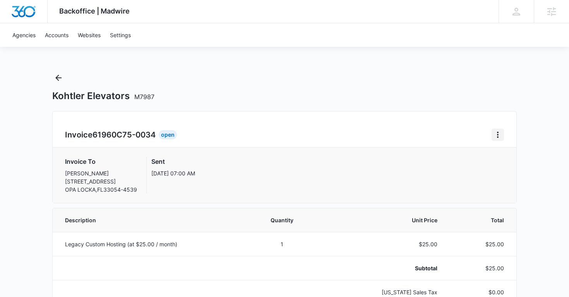
click at [496, 132] on icon "Home" at bounding box center [497, 134] width 9 height 9
click at [505, 153] on link "Download Invoice" at bounding box center [523, 156] width 45 height 7
click at [58, 75] on icon "Back" at bounding box center [58, 77] width 9 height 9
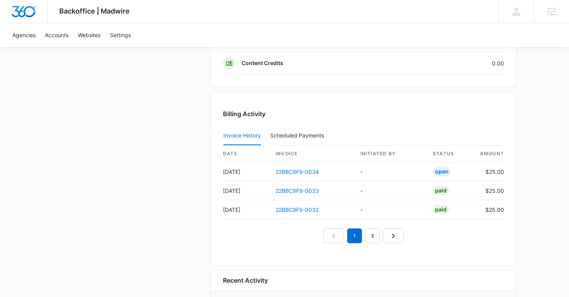
scroll to position [721, 0]
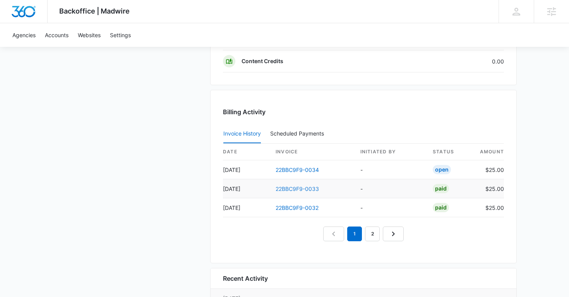
click at [286, 186] on link "22BBC9F9-0033" at bounding box center [297, 188] width 43 height 7
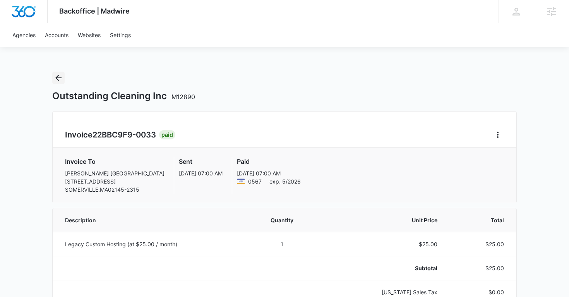
click at [58, 79] on icon "Back" at bounding box center [58, 77] width 9 height 9
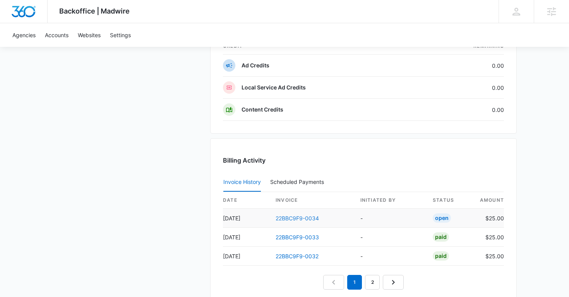
scroll to position [679, 0]
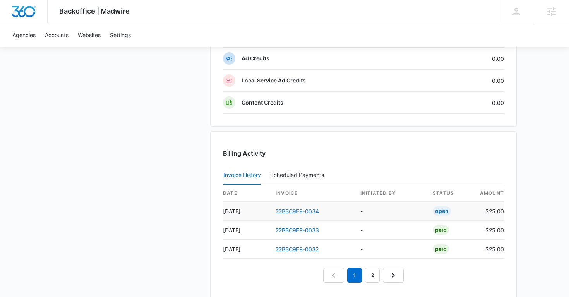
click at [304, 212] on link "22BBC9F9-0034" at bounding box center [297, 211] width 43 height 7
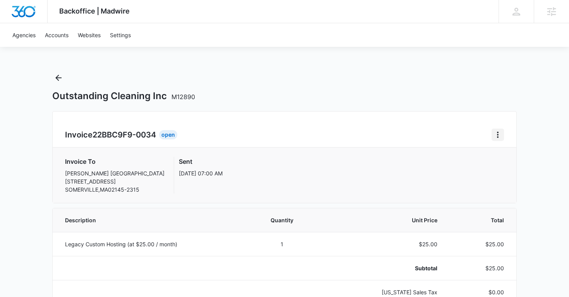
click at [496, 134] on icon "Home" at bounding box center [497, 134] width 9 height 9
click at [504, 155] on link "Download Invoice" at bounding box center [523, 156] width 45 height 7
copy h1 "Outstanding Cleaning Inc"
drag, startPoint x: 53, startPoint y: 96, endPoint x: 164, endPoint y: 101, distance: 110.8
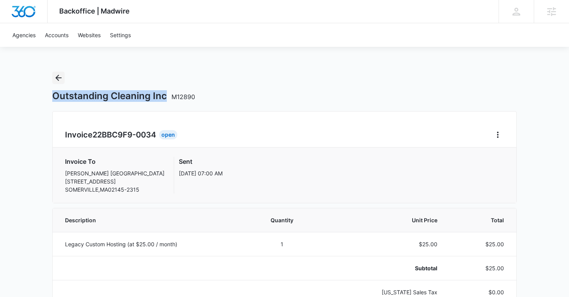
click at [59, 72] on button "Back" at bounding box center [58, 78] width 12 height 12
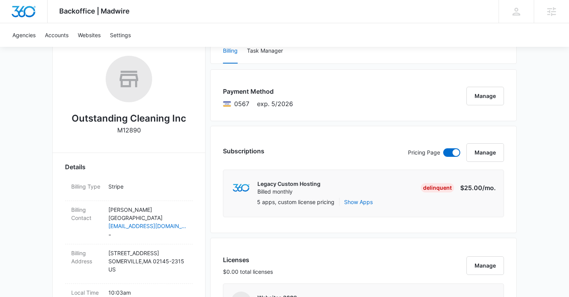
scroll to position [118, 0]
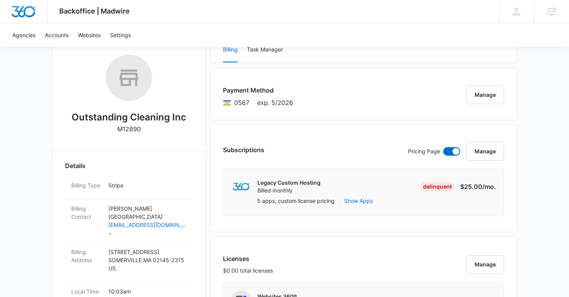
click at [134, 130] on p "M12890" at bounding box center [129, 128] width 24 height 9
copy p "M12890"
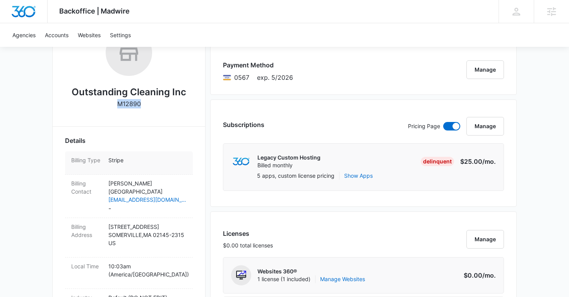
scroll to position [146, 0]
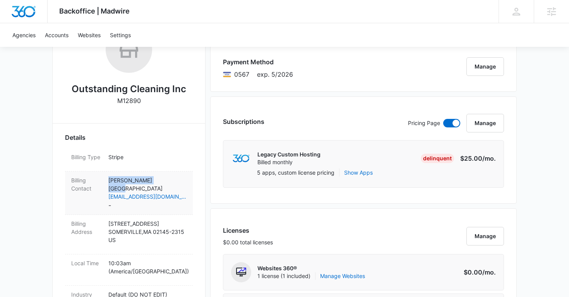
copy p "Veronice Biscalquim"
drag, startPoint x: 166, startPoint y: 180, endPoint x: 106, endPoint y: 180, distance: 60.8
click at [106, 180] on div "Billing Contact Veronice Biscalquim outstandingcleaninginc@gmail.com -" at bounding box center [129, 193] width 128 height 43
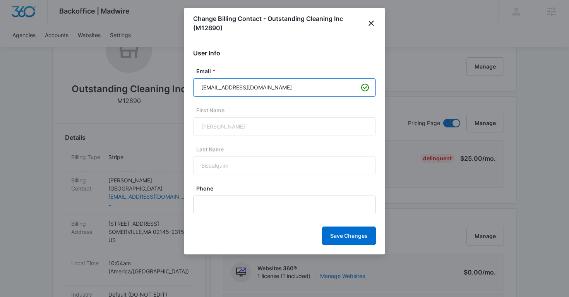
click at [254, 93] on input "outstandingcleaninginc@gmail.com" at bounding box center [284, 87] width 183 height 19
click at [372, 26] on icon "close" at bounding box center [371, 23] width 9 height 9
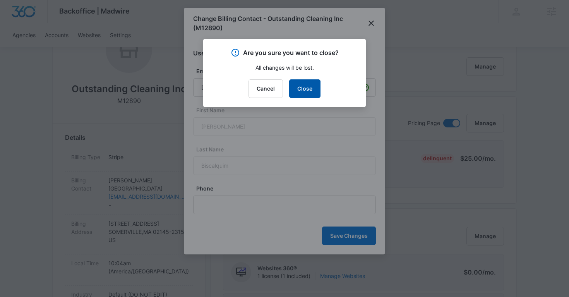
click at [304, 91] on button "Close" at bounding box center [304, 88] width 31 height 19
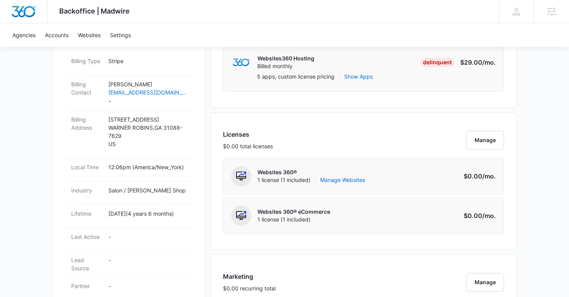
scroll to position [247, 0]
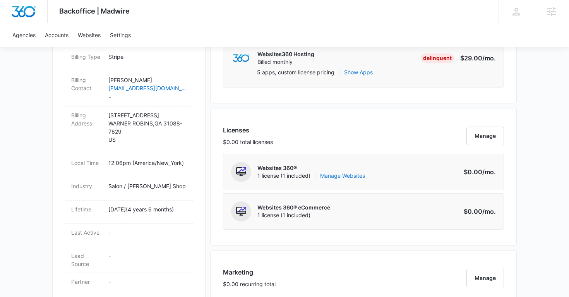
click at [343, 178] on link "Manage Websites" at bounding box center [342, 176] width 45 height 8
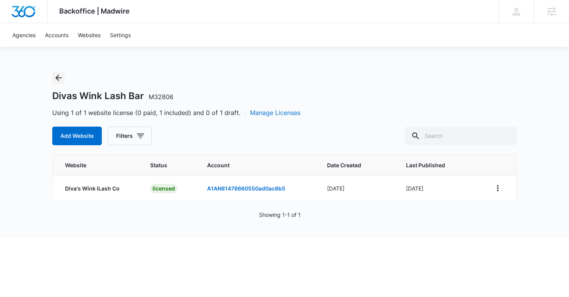
click at [58, 81] on icon "Back" at bounding box center [58, 77] width 9 height 9
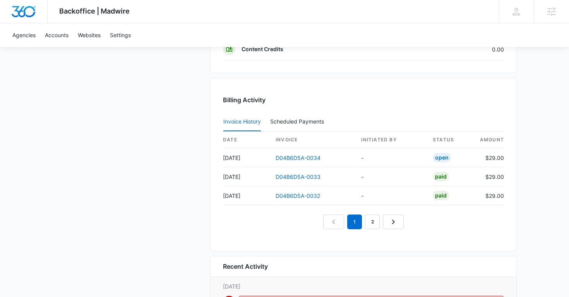
scroll to position [743, 0]
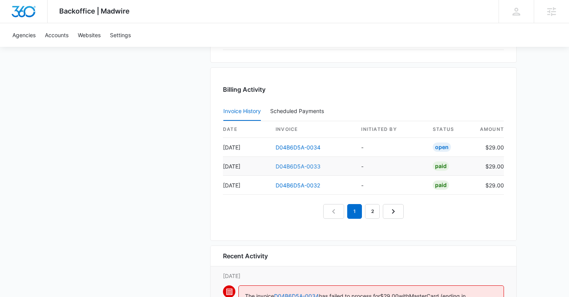
click at [300, 166] on link "D04B6D5A-0033" at bounding box center [298, 166] width 45 height 7
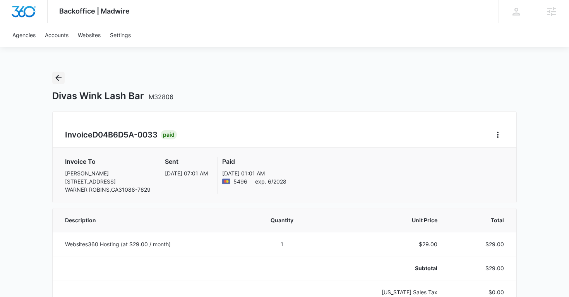
click at [58, 78] on icon "Back" at bounding box center [58, 77] width 9 height 9
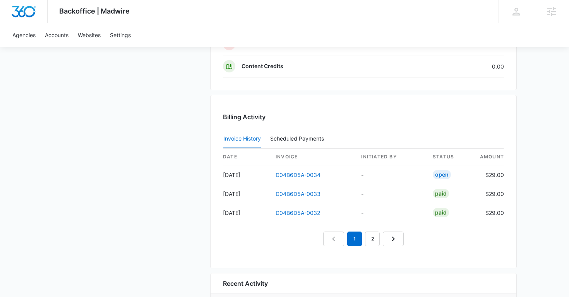
scroll to position [718, 0]
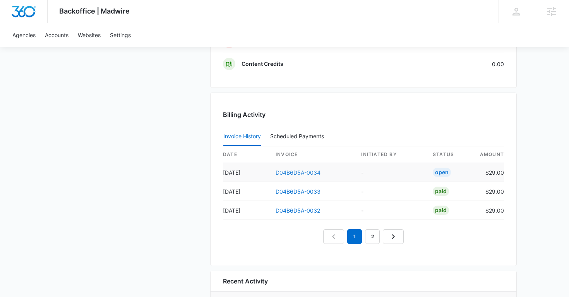
click at [293, 172] on link "D04B6D5A-0034" at bounding box center [298, 172] width 45 height 7
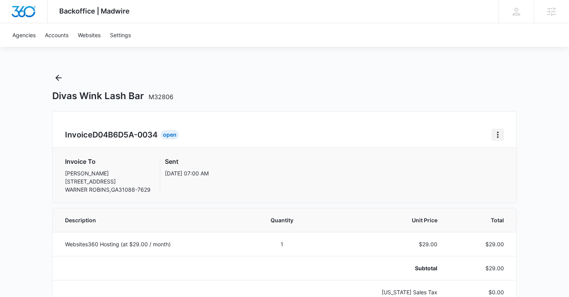
click at [502, 134] on icon "Home" at bounding box center [497, 134] width 9 height 9
click at [504, 154] on link "Download Invoice" at bounding box center [523, 156] width 45 height 7
click at [57, 79] on icon "Back" at bounding box center [58, 78] width 6 height 6
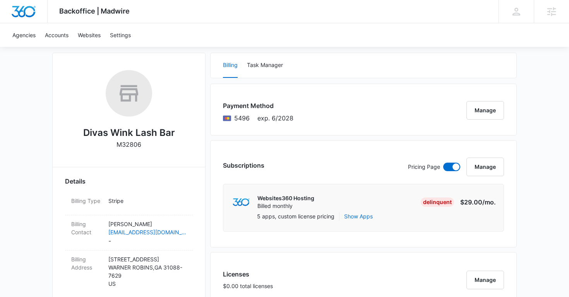
scroll to position [124, 0]
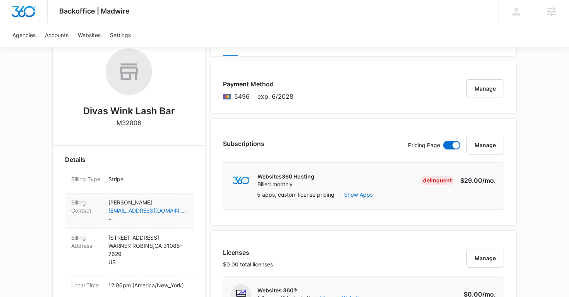
click at [185, 203] on p "[PERSON_NAME]" at bounding box center [147, 202] width 78 height 8
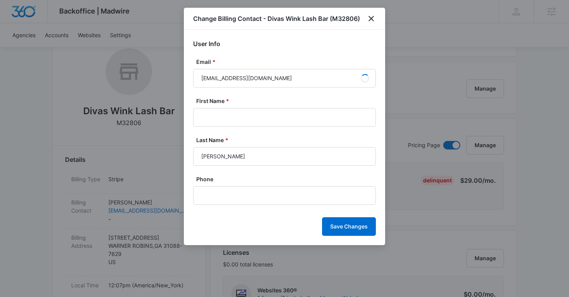
type input "[PERSON_NAME]"
type input "Hampton"
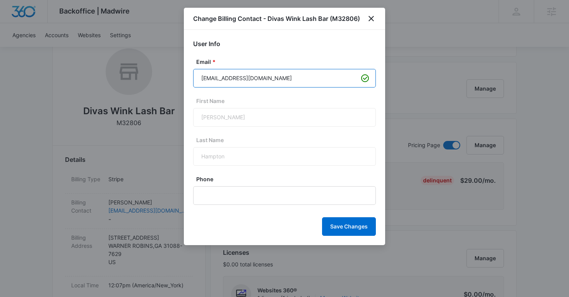
click at [256, 81] on input "[EMAIL_ADDRESS][DOMAIN_NAME]" at bounding box center [284, 78] width 183 height 19
click at [374, 17] on icon "close" at bounding box center [371, 18] width 9 height 9
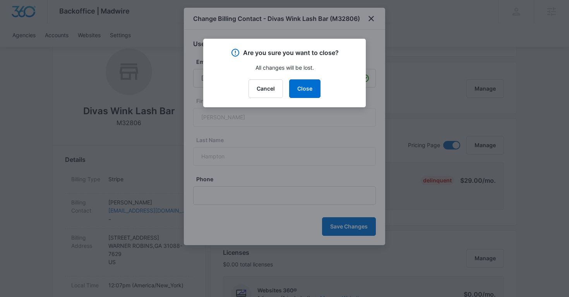
click at [314, 79] on div "Are you sure you want to close? All changes will be lost. Cancel Close" at bounding box center [284, 73] width 163 height 69
click at [304, 81] on button "Close" at bounding box center [304, 88] width 31 height 19
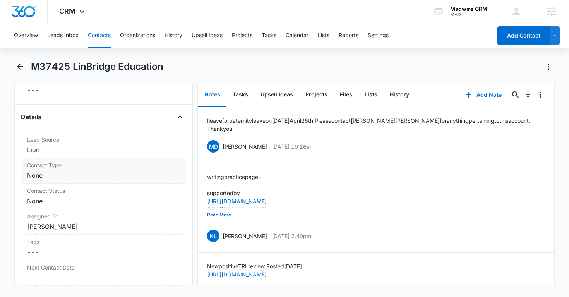
scroll to position [248, 0]
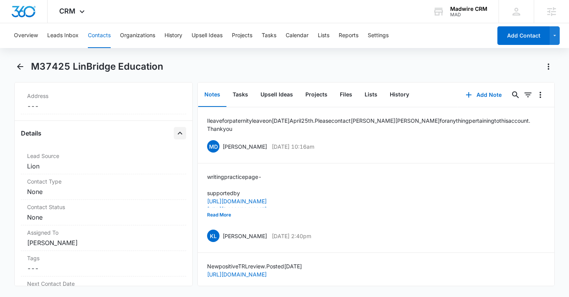
click at [181, 138] on button "Close" at bounding box center [180, 133] width 12 height 12
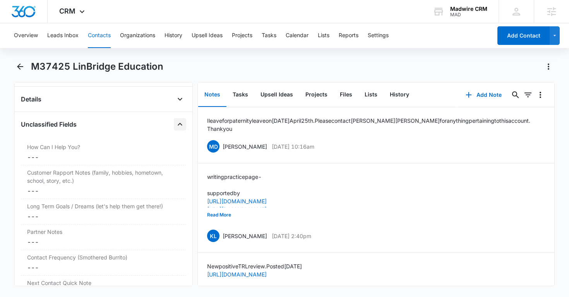
click at [180, 129] on button "Close" at bounding box center [180, 124] width 12 height 12
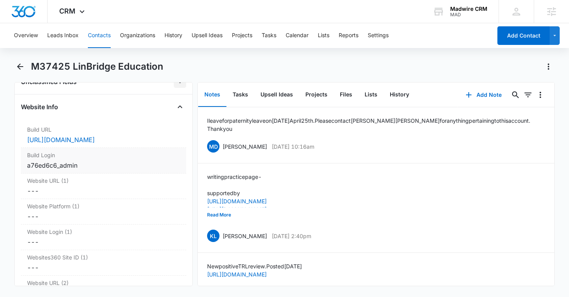
scroll to position [322, 0]
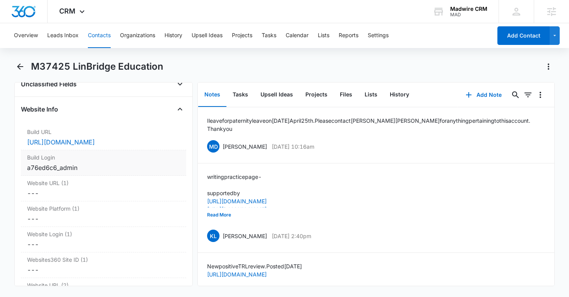
click at [152, 166] on div "a76ed6c6_admin" at bounding box center [103, 167] width 153 height 9
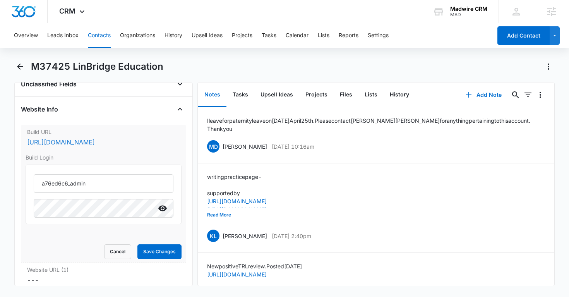
click at [95, 139] on link "https://324934447b.nxcli.io/wp-admin" at bounding box center [61, 142] width 68 height 8
click at [82, 186] on input "a76ed6c6_admin" at bounding box center [104, 183] width 140 height 19
click at [163, 206] on icon "Show" at bounding box center [162, 209] width 9 height 6
click at [129, 110] on div "Website Info" at bounding box center [104, 109] width 166 height 12
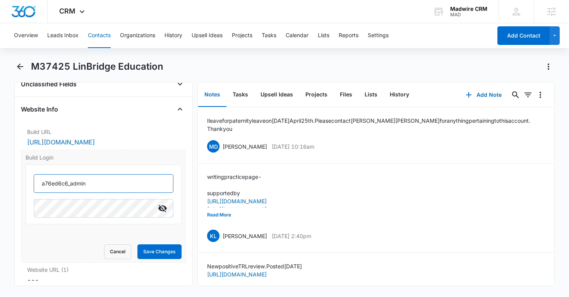
click at [81, 183] on input "a76ed6c6_admin" at bounding box center [104, 183] width 140 height 19
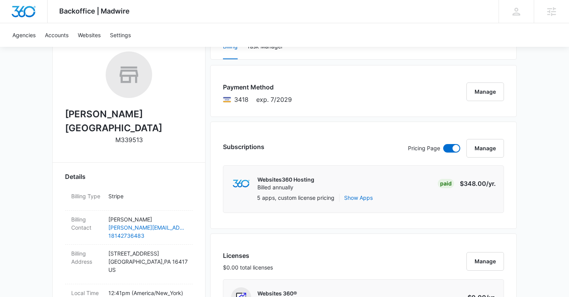
scroll to position [184, 0]
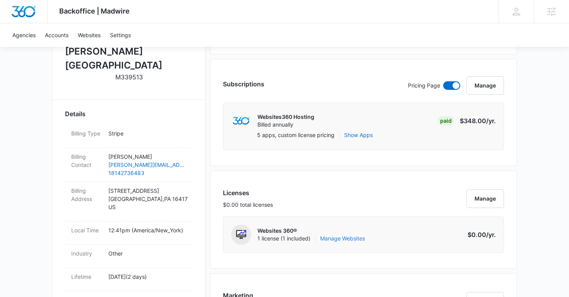
click at [347, 239] on link "Manage Websites" at bounding box center [342, 239] width 45 height 8
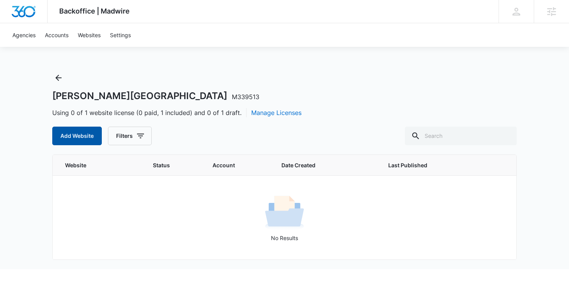
click at [67, 132] on button "Add Website" at bounding box center [77, 136] width 50 height 19
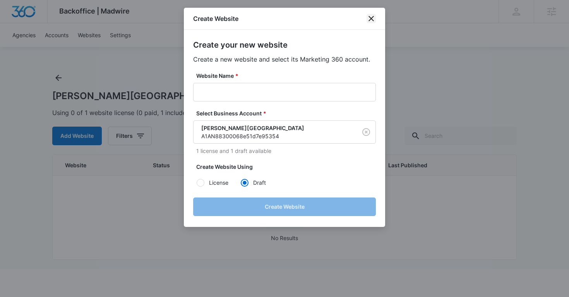
click at [371, 19] on icon "close" at bounding box center [371, 18] width 5 height 5
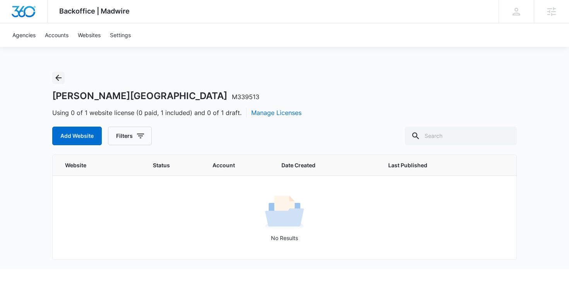
click at [54, 77] on icon "Back" at bounding box center [58, 77] width 9 height 9
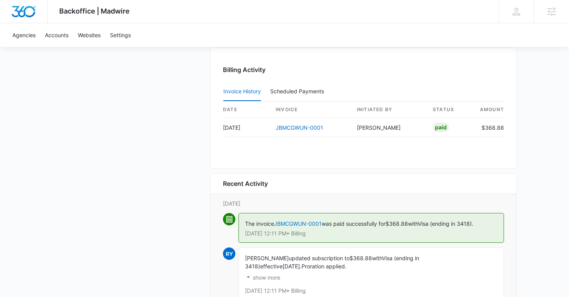
scroll to position [722, 0]
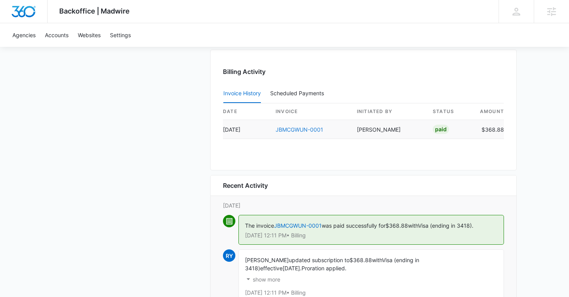
click at [289, 130] on link "JBMCGWUN-0001" at bounding box center [300, 129] width 48 height 7
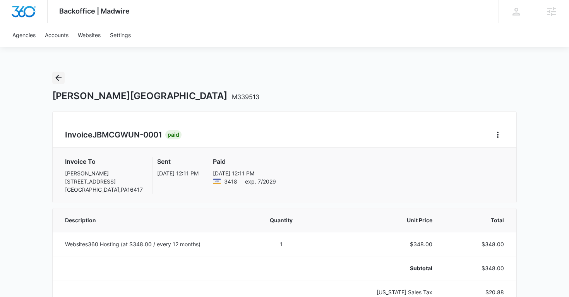
click at [57, 77] on icon "Back" at bounding box center [58, 78] width 6 height 6
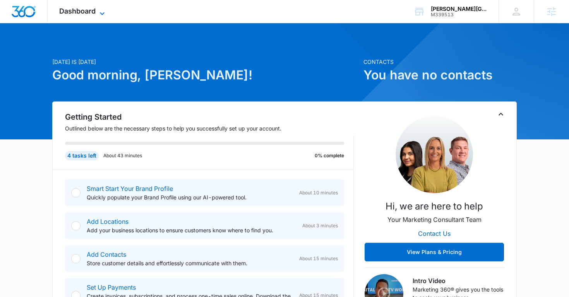
click at [99, 12] on icon at bounding box center [102, 13] width 9 height 9
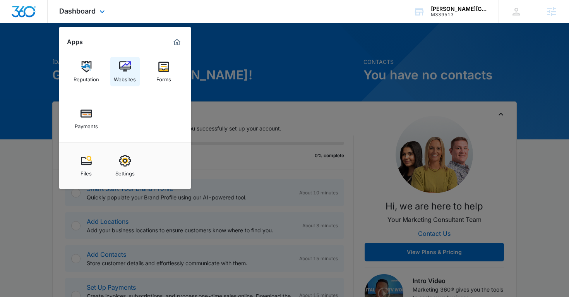
click at [127, 75] on div "Websites" at bounding box center [125, 77] width 22 height 10
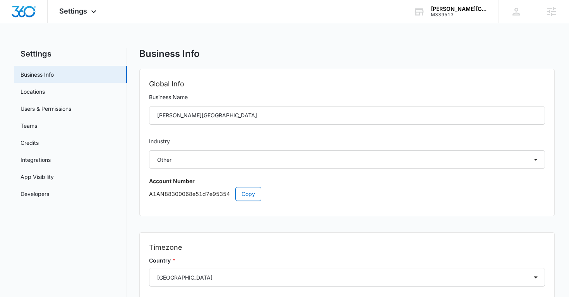
select select "52"
select select "US"
select select "America/New_York"
click at [61, 108] on link "Users & Permissions" at bounding box center [46, 109] width 51 height 8
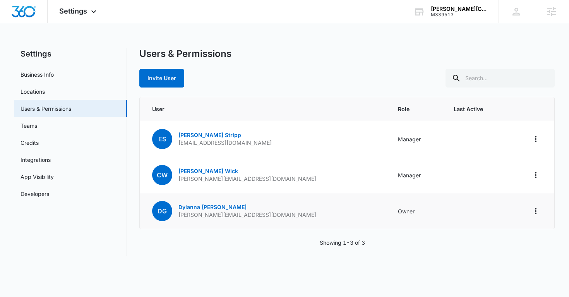
click at [204, 214] on p "dylanna@goodellgardens.org" at bounding box center [247, 215] width 138 height 8
click at [244, 188] on td "CW Christina Wick cwick@cserie.com" at bounding box center [264, 175] width 249 height 36
click at [49, 198] on link "Developers" at bounding box center [35, 194] width 29 height 8
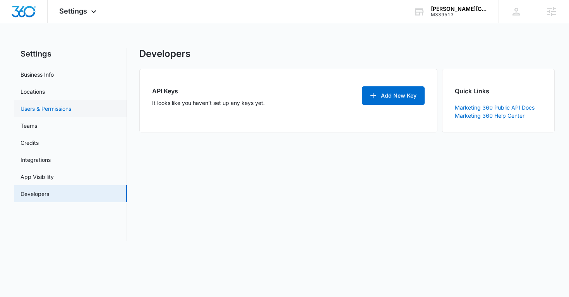
click at [49, 112] on link "Users & Permissions" at bounding box center [46, 109] width 51 height 8
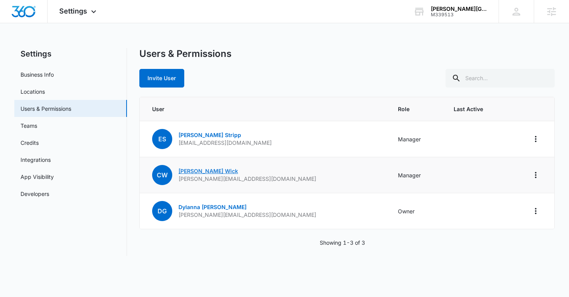
click at [212, 170] on link "Christina Wick" at bounding box center [208, 171] width 60 height 7
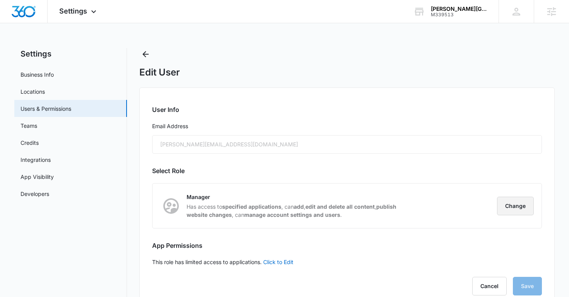
click at [525, 208] on button "Change" at bounding box center [515, 206] width 37 height 19
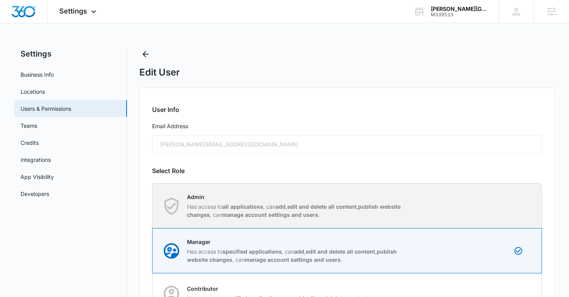
click at [247, 203] on strong "all applications" at bounding box center [243, 206] width 41 height 7
click at [153, 206] on input "Admin Has access to all applications , can add , edit and delete all content , …" at bounding box center [153, 206] width 0 height 0
radio input "true"
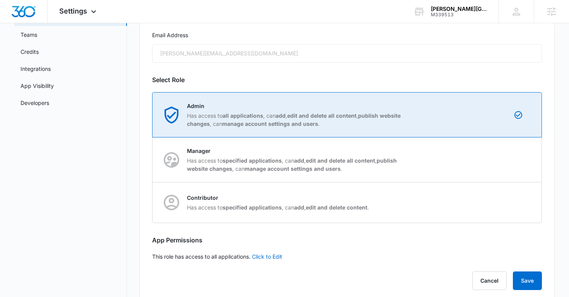
scroll to position [106, 0]
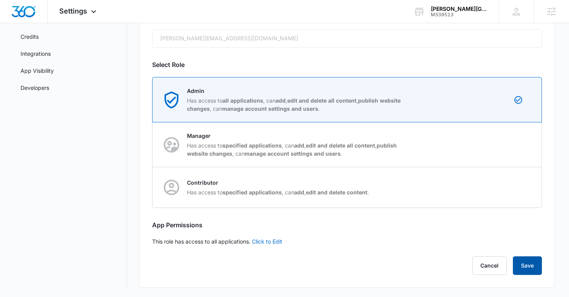
click at [528, 263] on button "Save" at bounding box center [527, 265] width 29 height 19
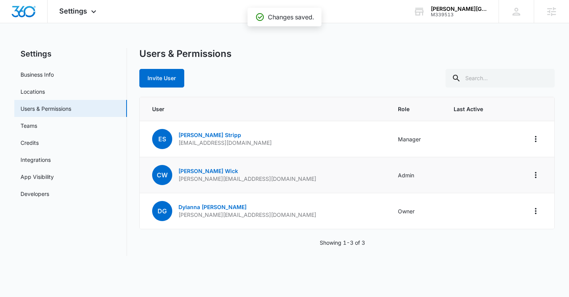
click at [206, 180] on p "cwick@cserie.com" at bounding box center [247, 179] width 138 height 8
copy p "cwick@cserie.com"
click at [278, 64] on div "Users & Permissions Invite User" at bounding box center [347, 67] width 416 height 39
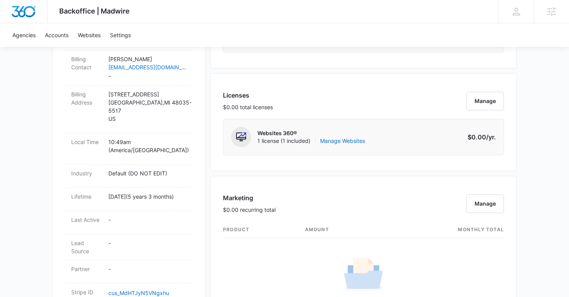
scroll to position [287, 0]
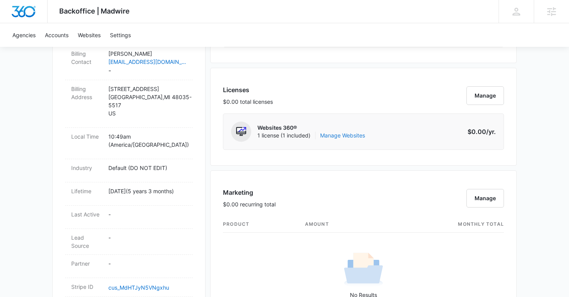
click at [342, 136] on link "Manage Websites" at bounding box center [342, 136] width 45 height 8
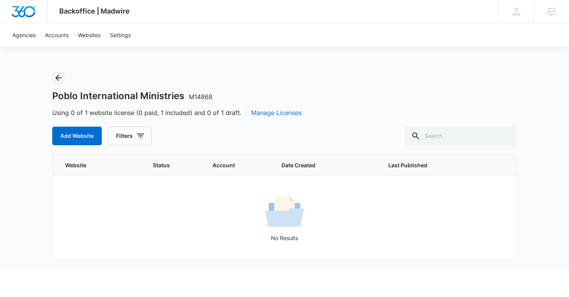
click at [59, 76] on icon "Back" at bounding box center [58, 77] width 9 height 9
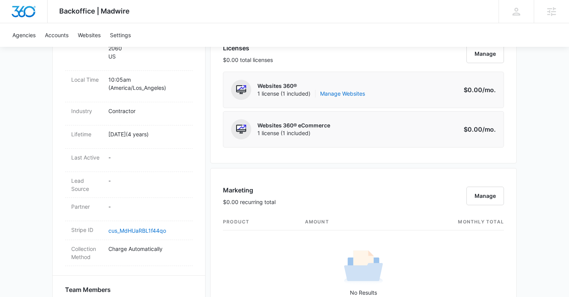
scroll to position [297, 0]
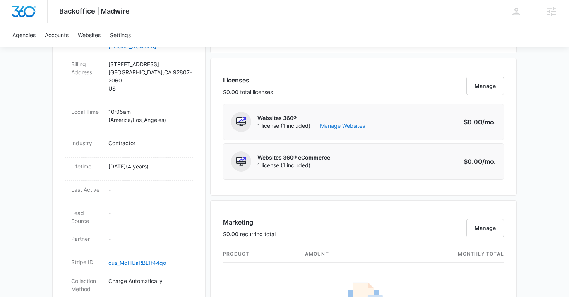
click at [336, 129] on link "Manage Websites" at bounding box center [342, 126] width 45 height 8
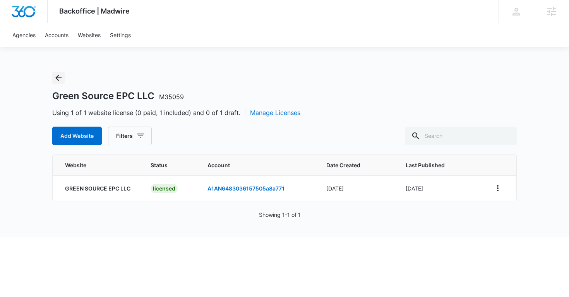
click at [60, 77] on icon "Back" at bounding box center [58, 78] width 6 height 6
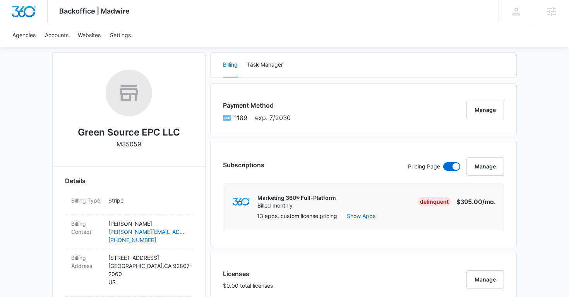
scroll to position [106, 0]
